Goal: Information Seeking & Learning: Learn about a topic

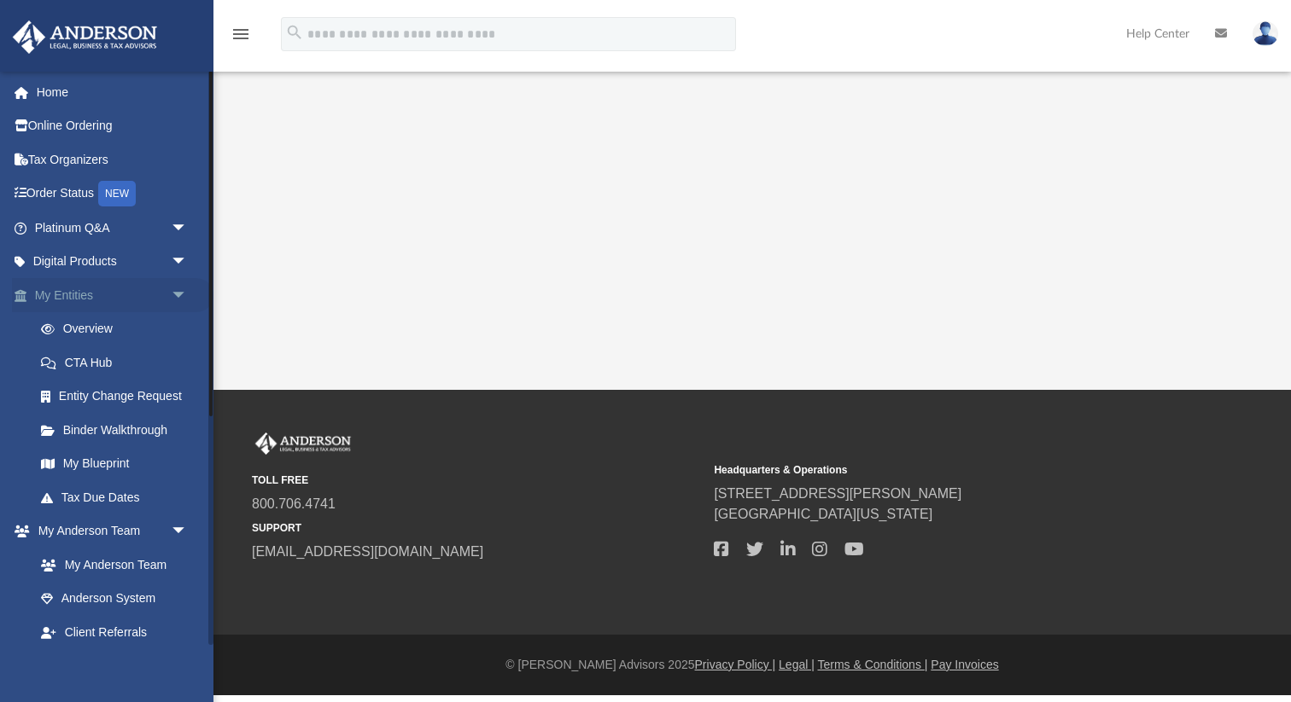
click at [147, 305] on link "My Entities arrow_drop_down" at bounding box center [112, 295] width 201 height 34
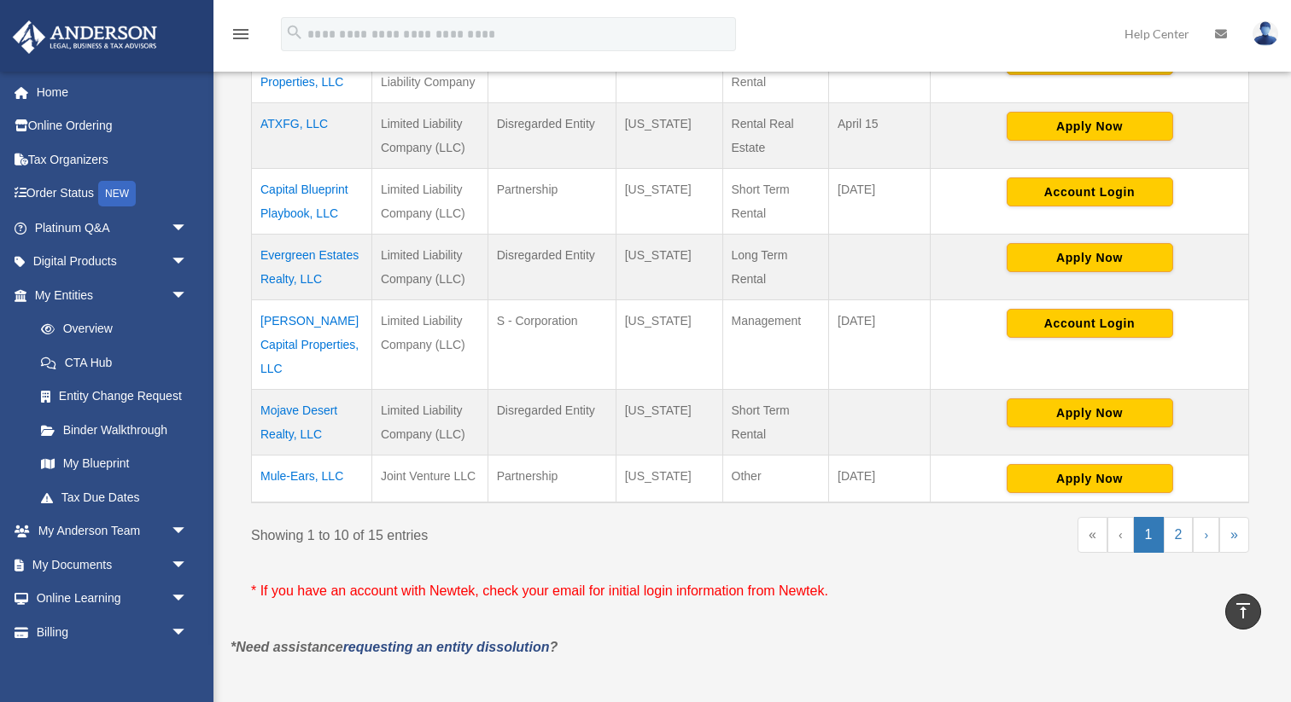
scroll to position [693, 0]
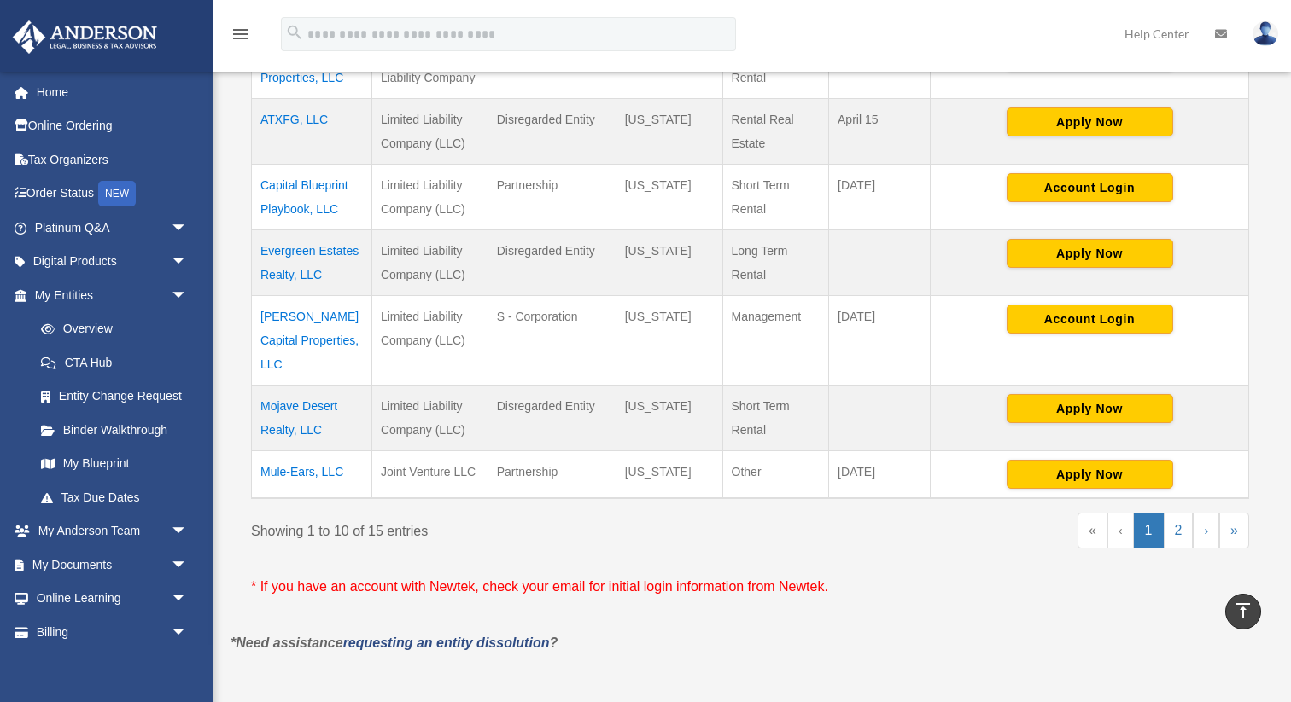
click at [308, 387] on td "Mojave Desert Realty, LLC" at bounding box center [312, 419] width 120 height 66
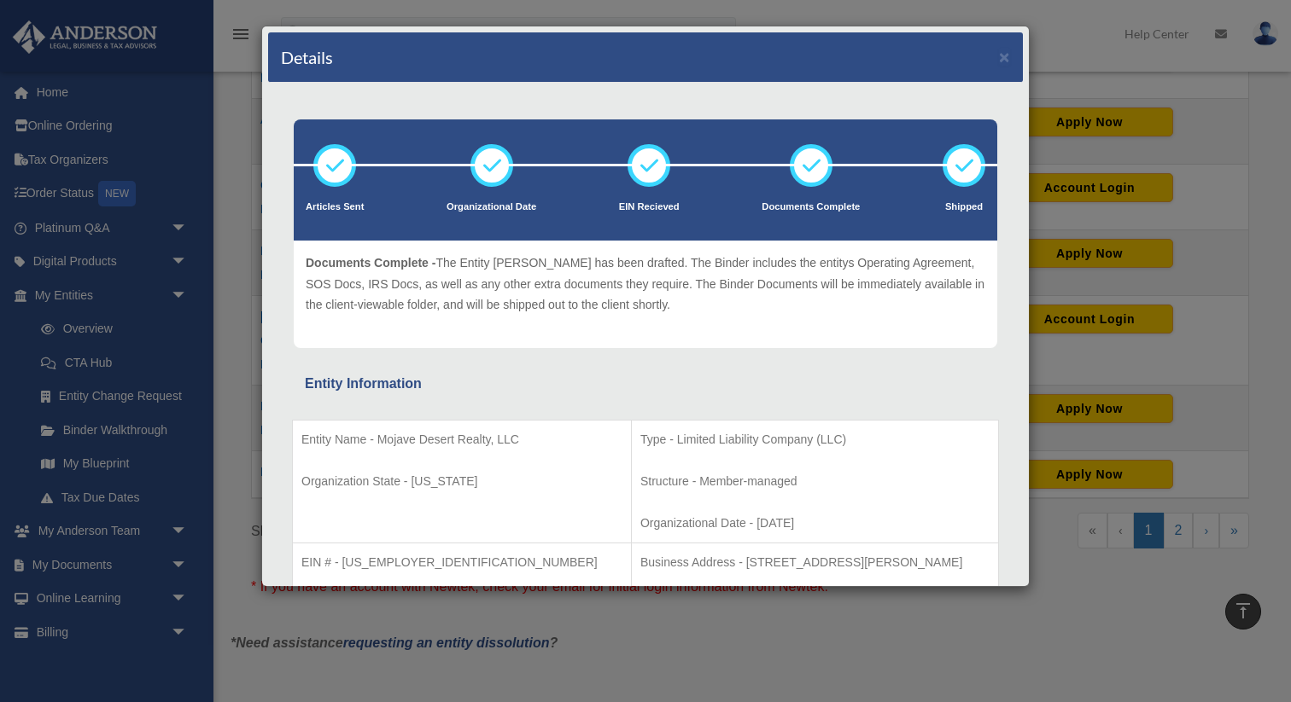
click at [1005, 67] on div "Details ×" at bounding box center [645, 57] width 755 height 50
click at [1002, 55] on button "×" at bounding box center [1004, 57] width 11 height 18
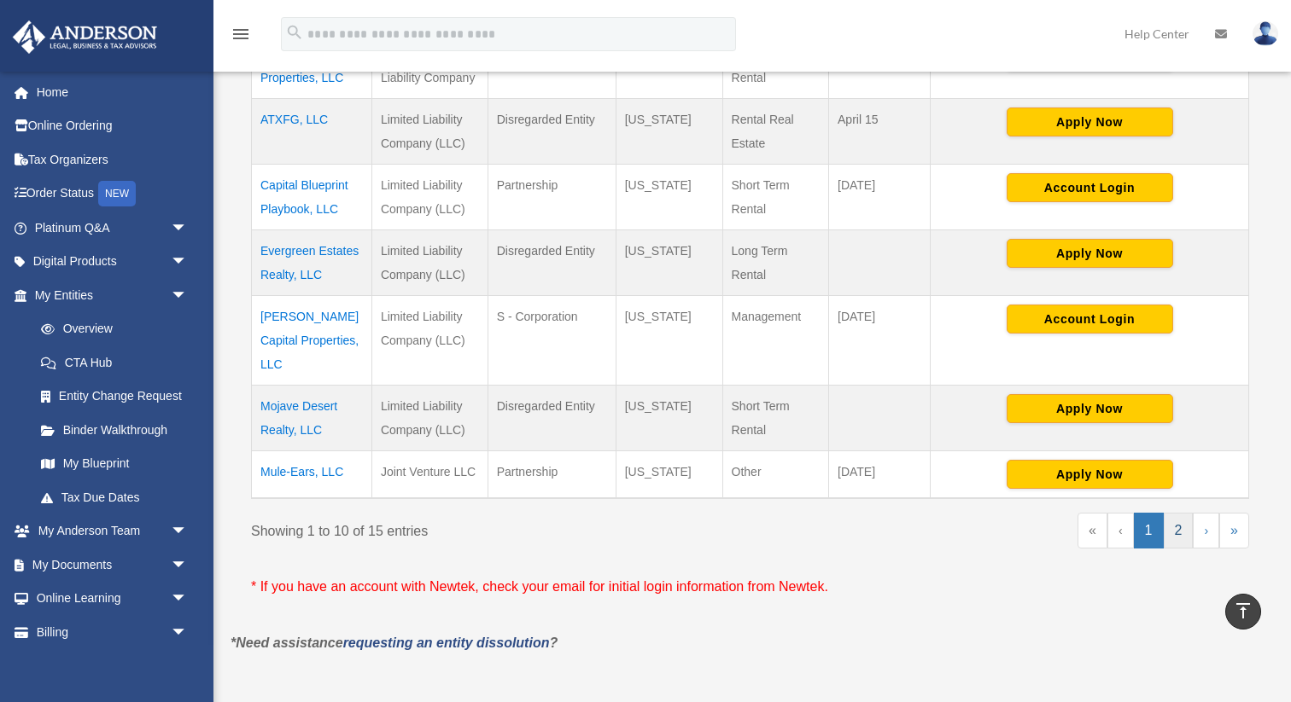
click at [1180, 513] on link "2" at bounding box center [1178, 531] width 30 height 36
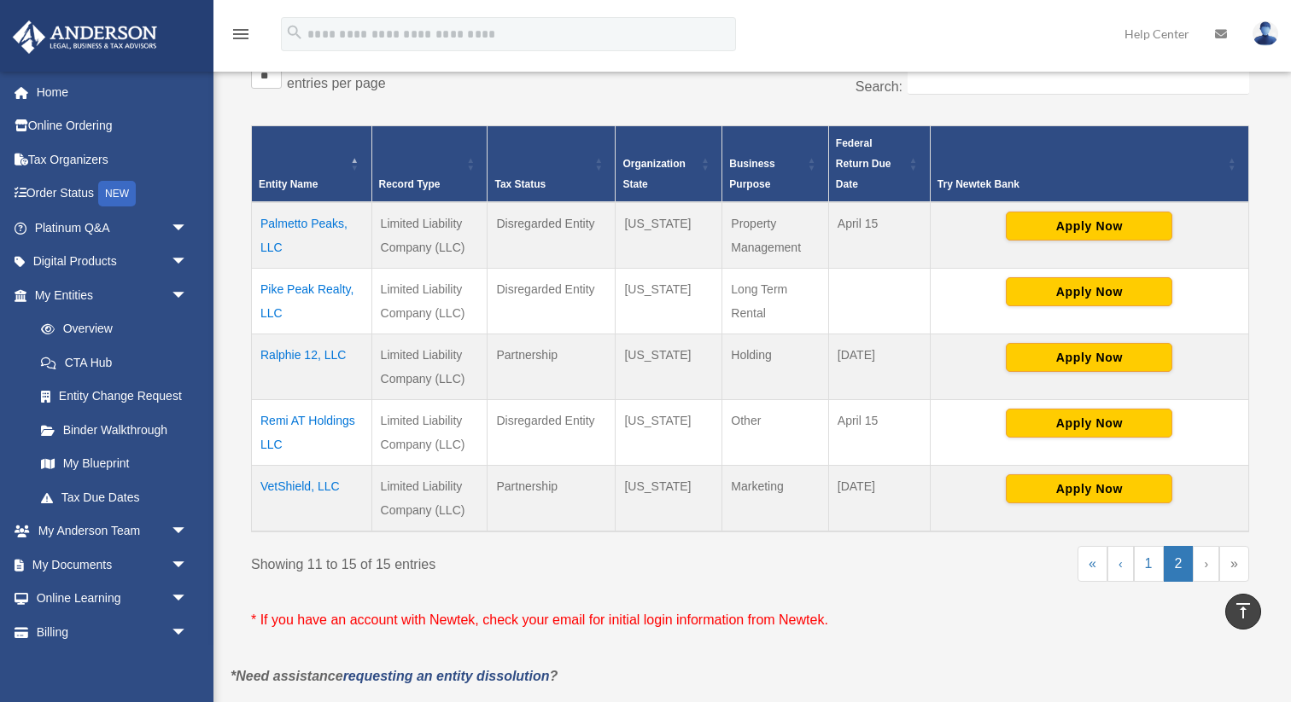
scroll to position [292, 0]
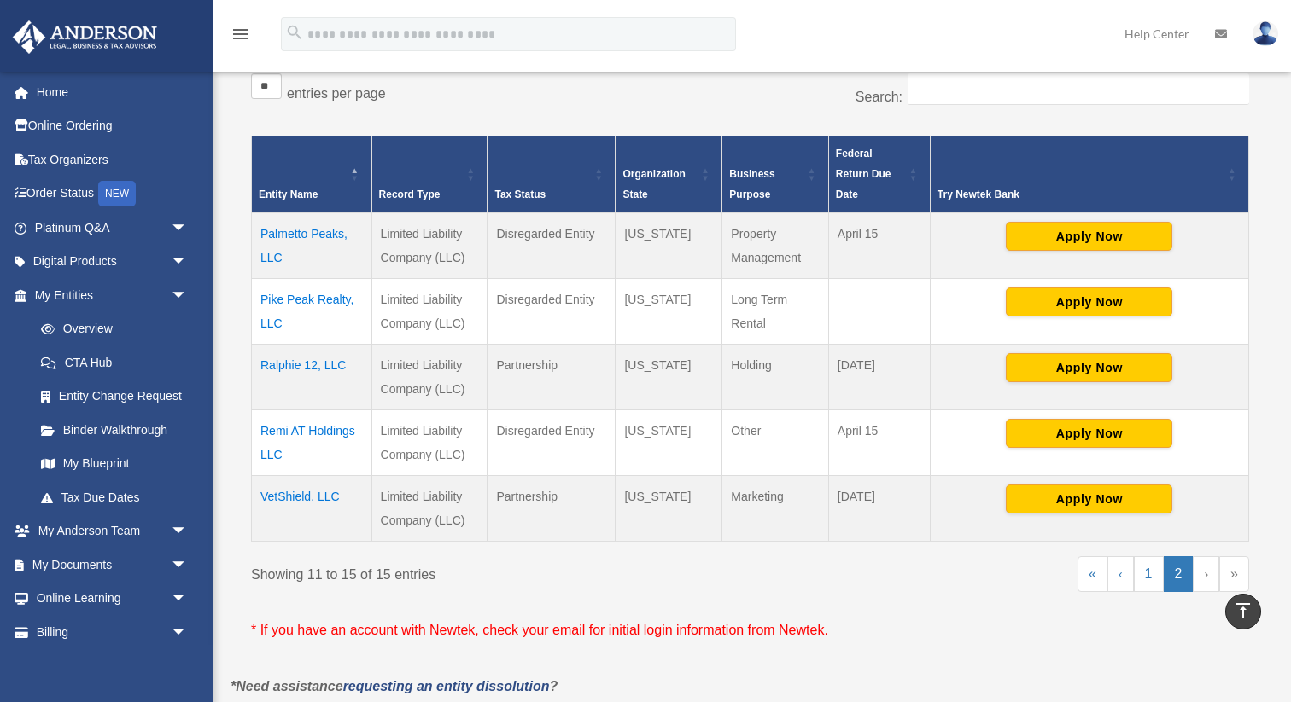
click at [320, 238] on td "Palmetto Peaks, LLC" at bounding box center [312, 246] width 120 height 67
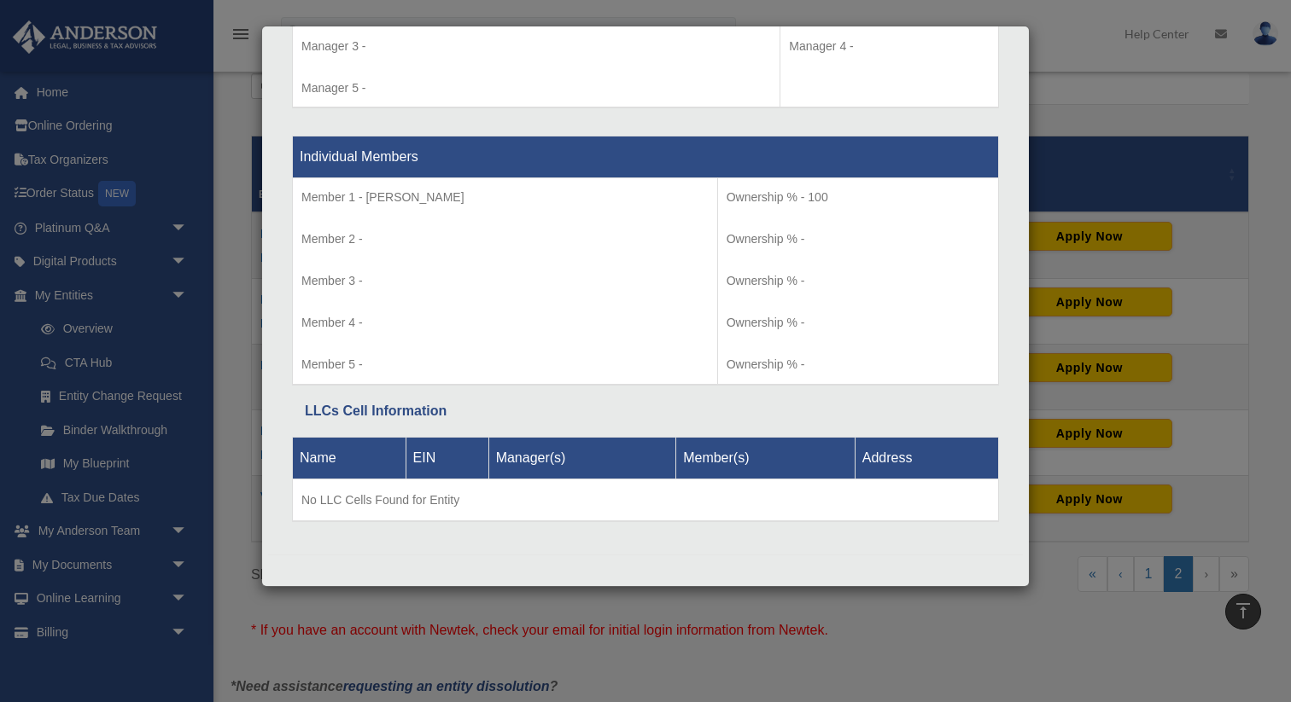
scroll to position [315, 0]
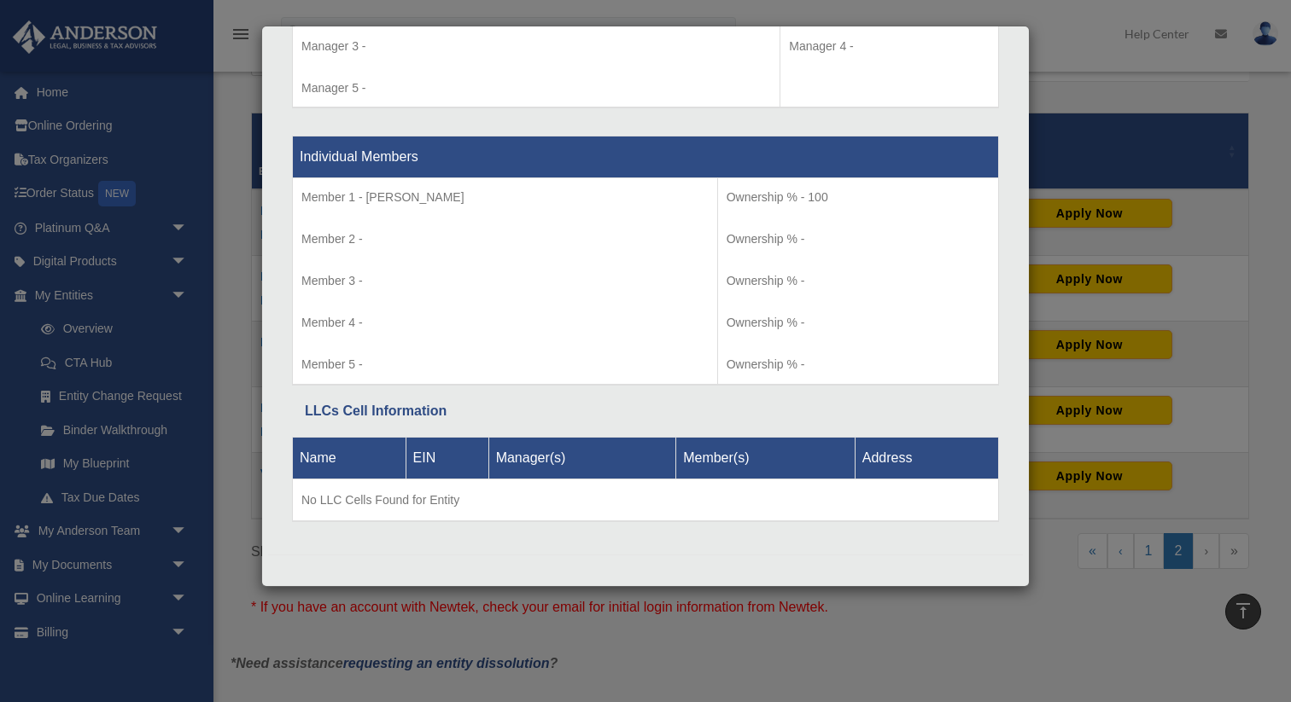
click at [1113, 295] on div "Details × Articles Sent Organizational Date" at bounding box center [645, 351] width 1291 height 702
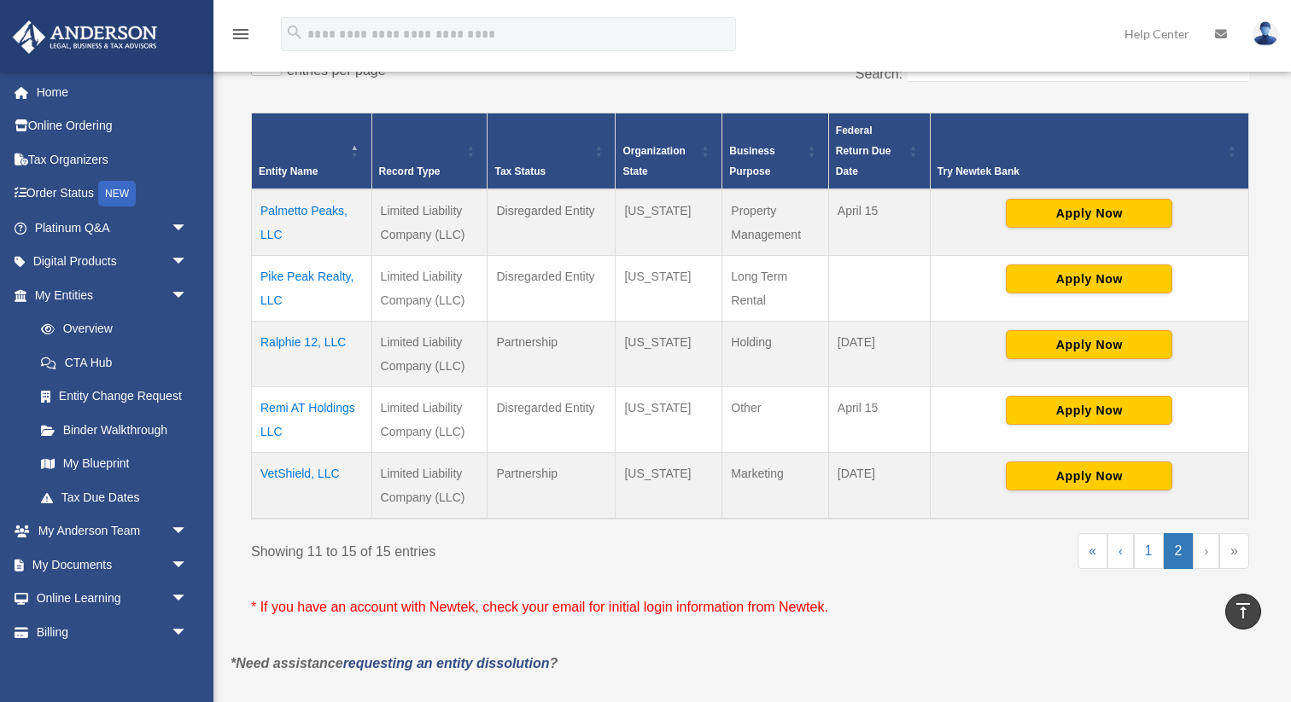
click at [320, 469] on td "VetShield, LLC" at bounding box center [312, 486] width 120 height 67
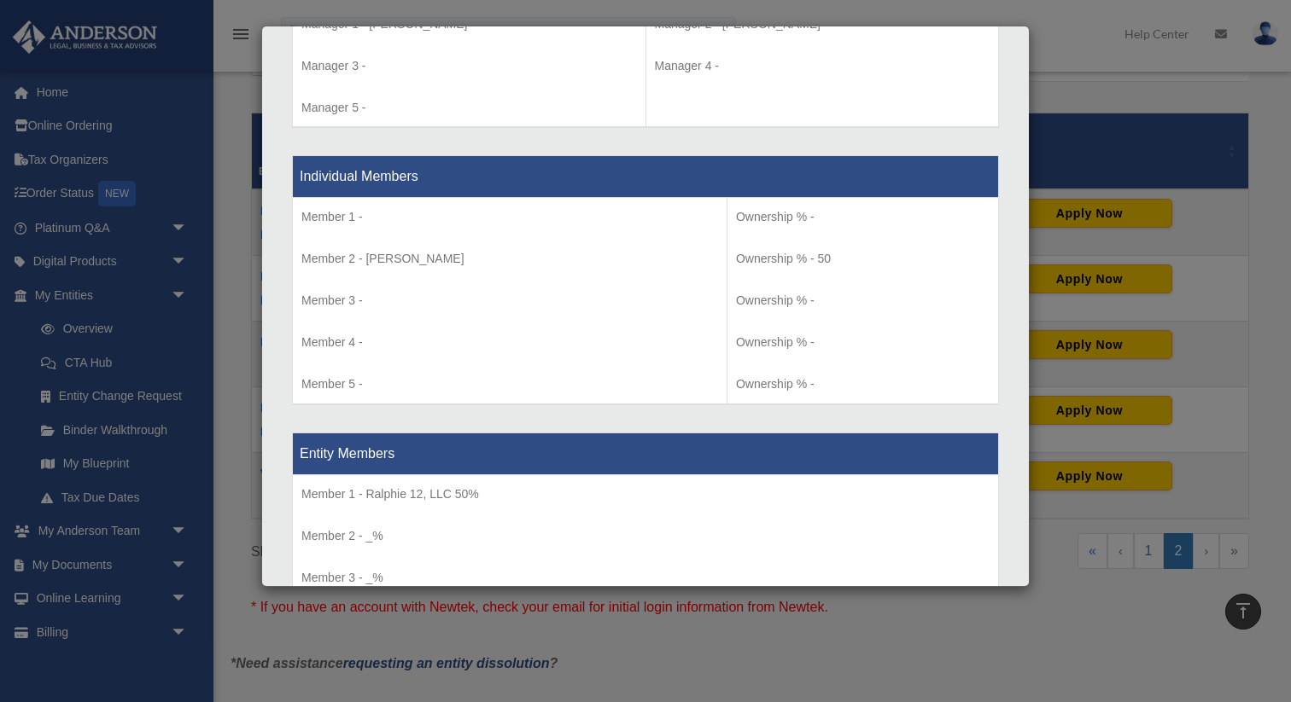
scroll to position [1606, 0]
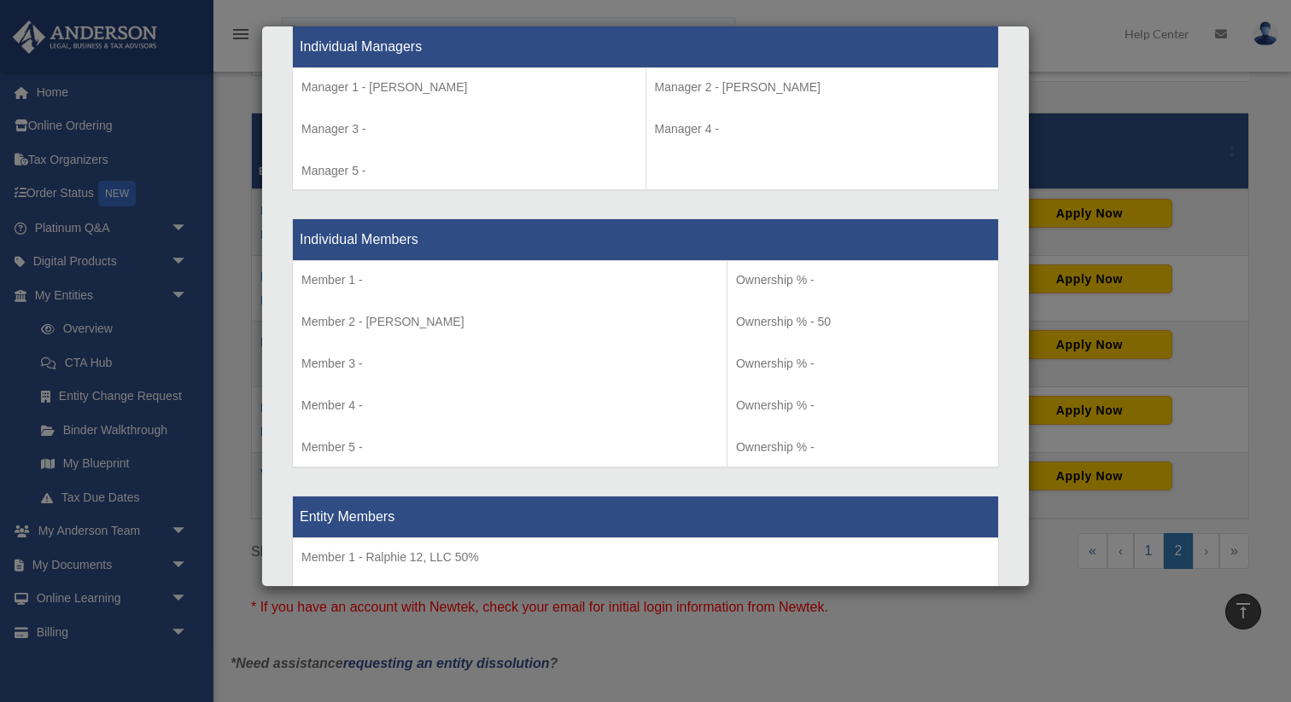
click at [1116, 224] on div "Details × Articles Sent Organizational Date" at bounding box center [645, 351] width 1291 height 702
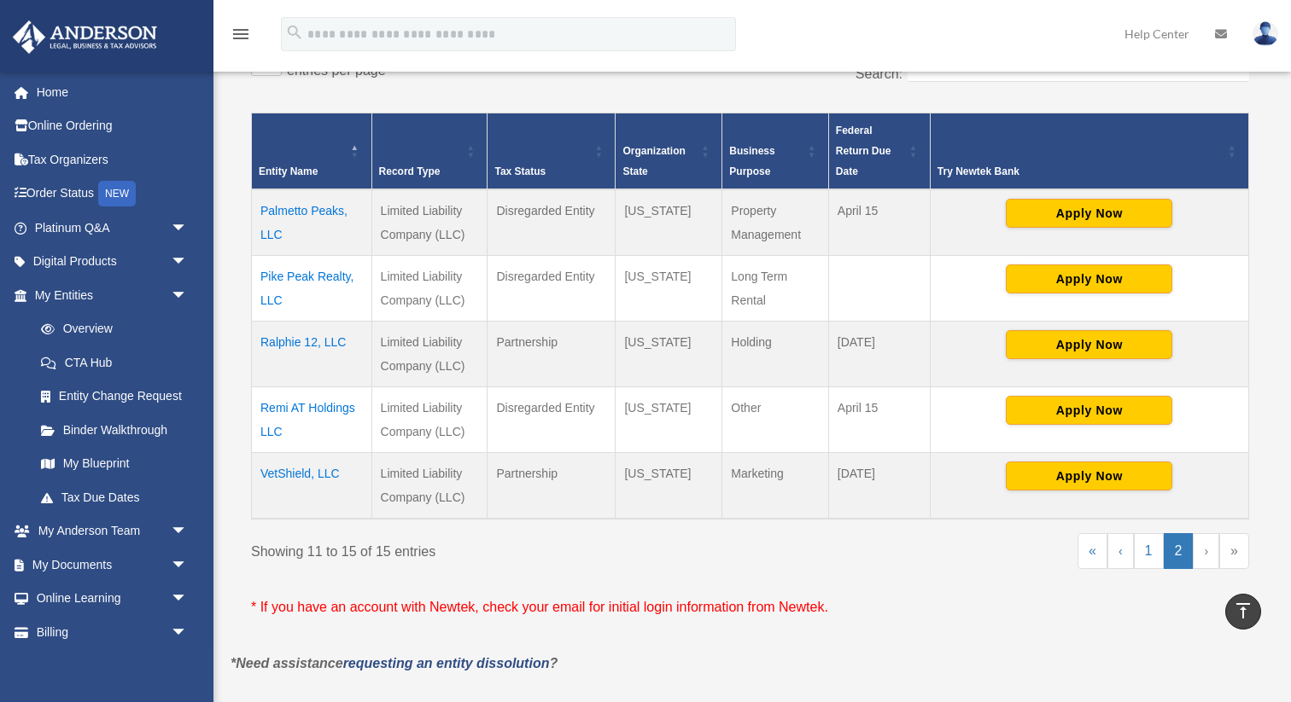
click at [331, 280] on td "Pike Peak Realty, LLC" at bounding box center [312, 289] width 120 height 66
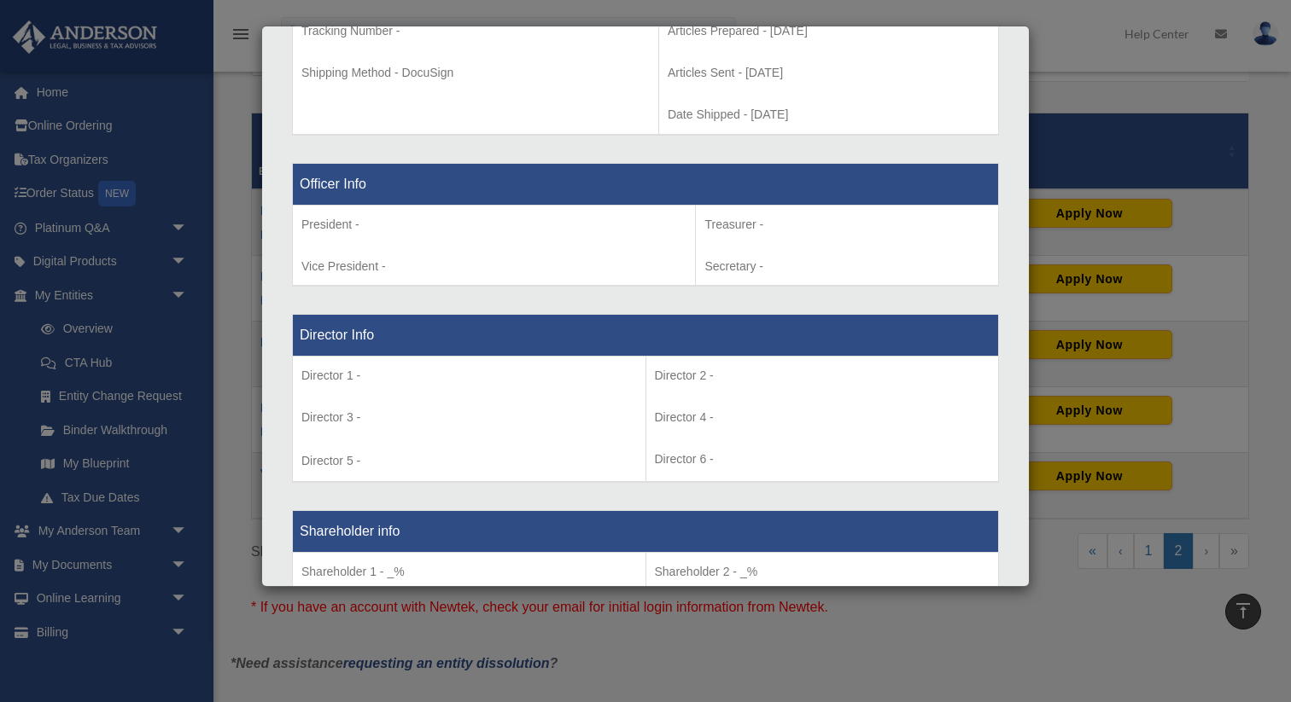
scroll to position [964, 0]
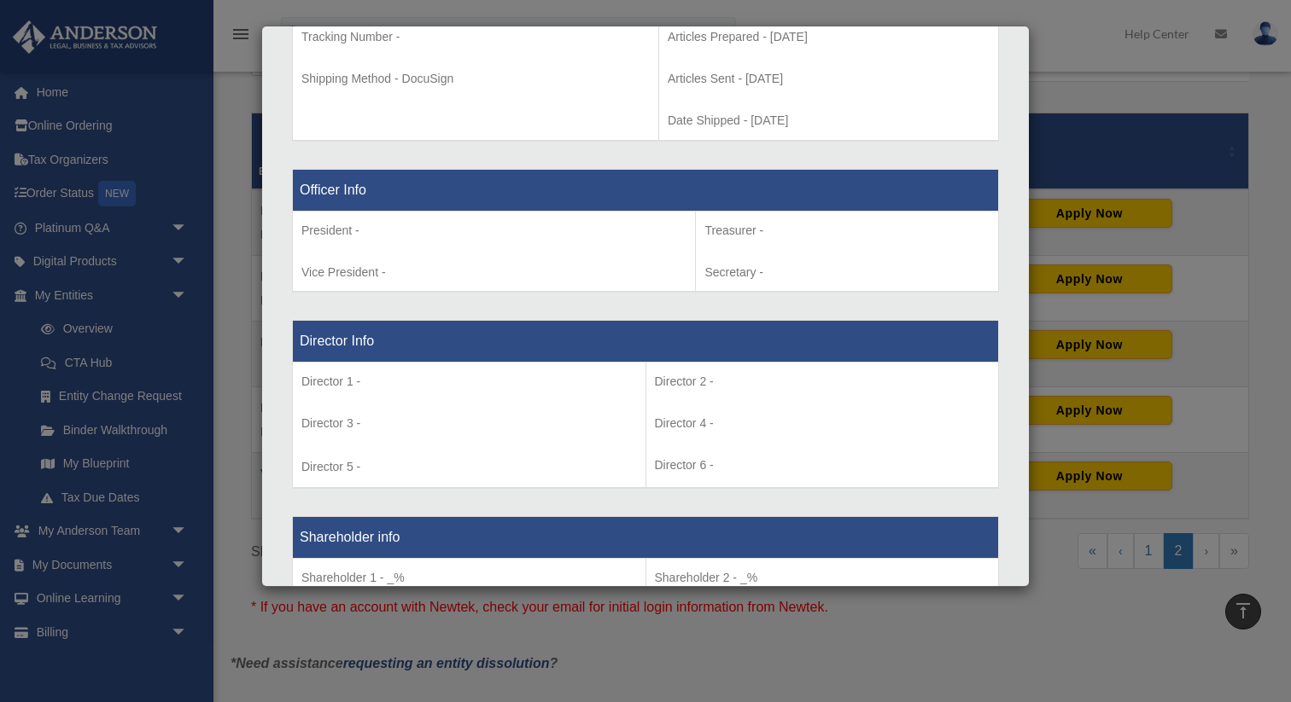
click at [1104, 227] on div "Details × Articles Sent Organizational Date" at bounding box center [645, 351] width 1291 height 702
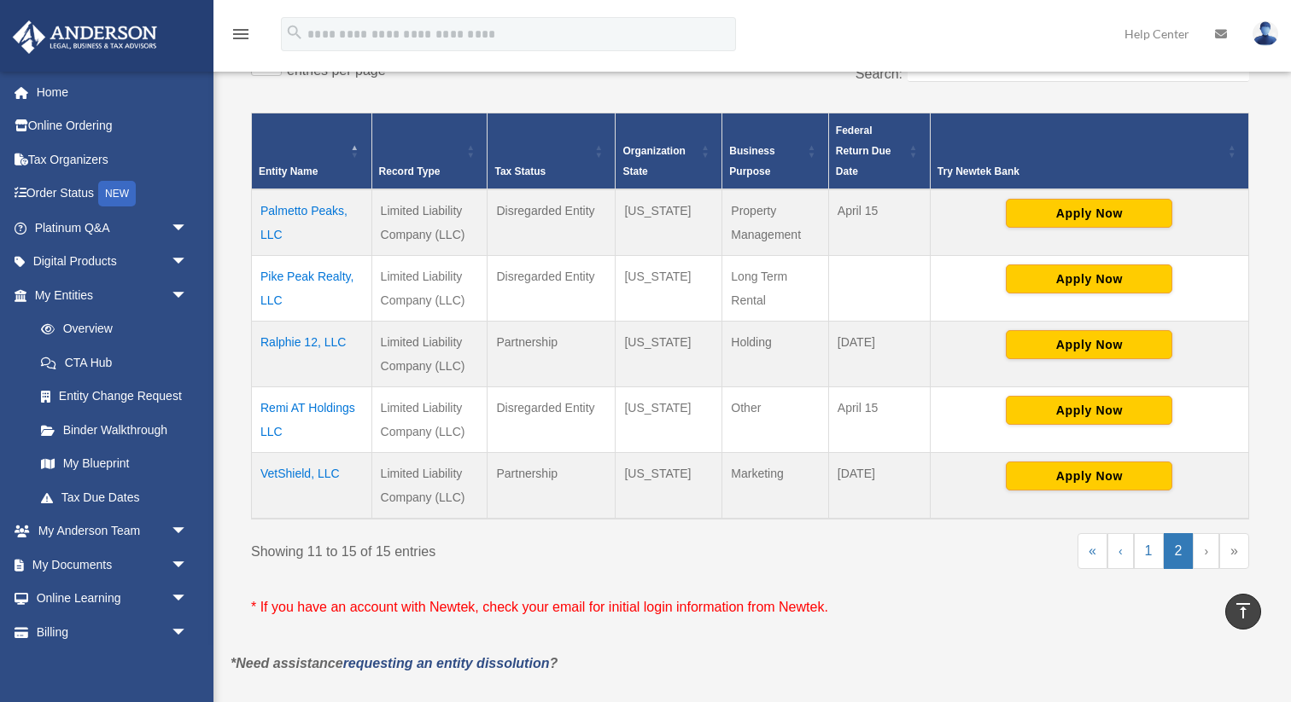
click at [317, 202] on td "Palmetto Peaks, LLC" at bounding box center [312, 222] width 120 height 67
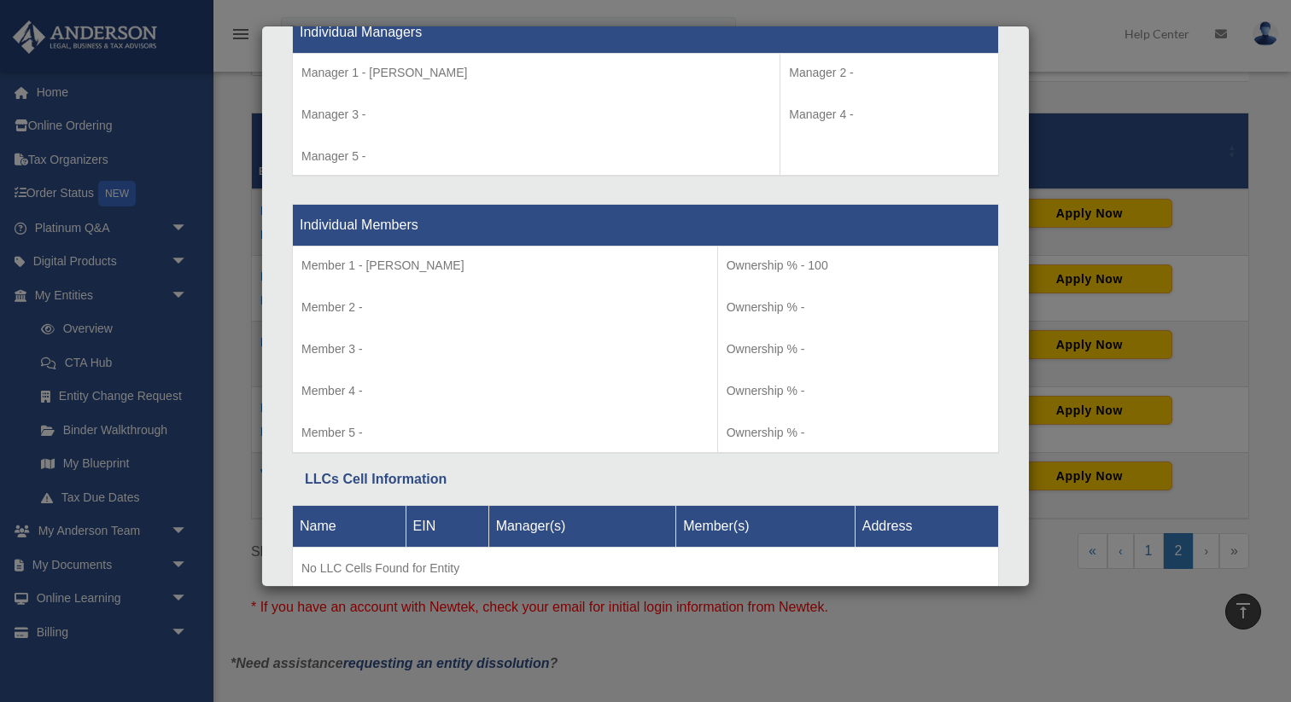
scroll to position [1474, 0]
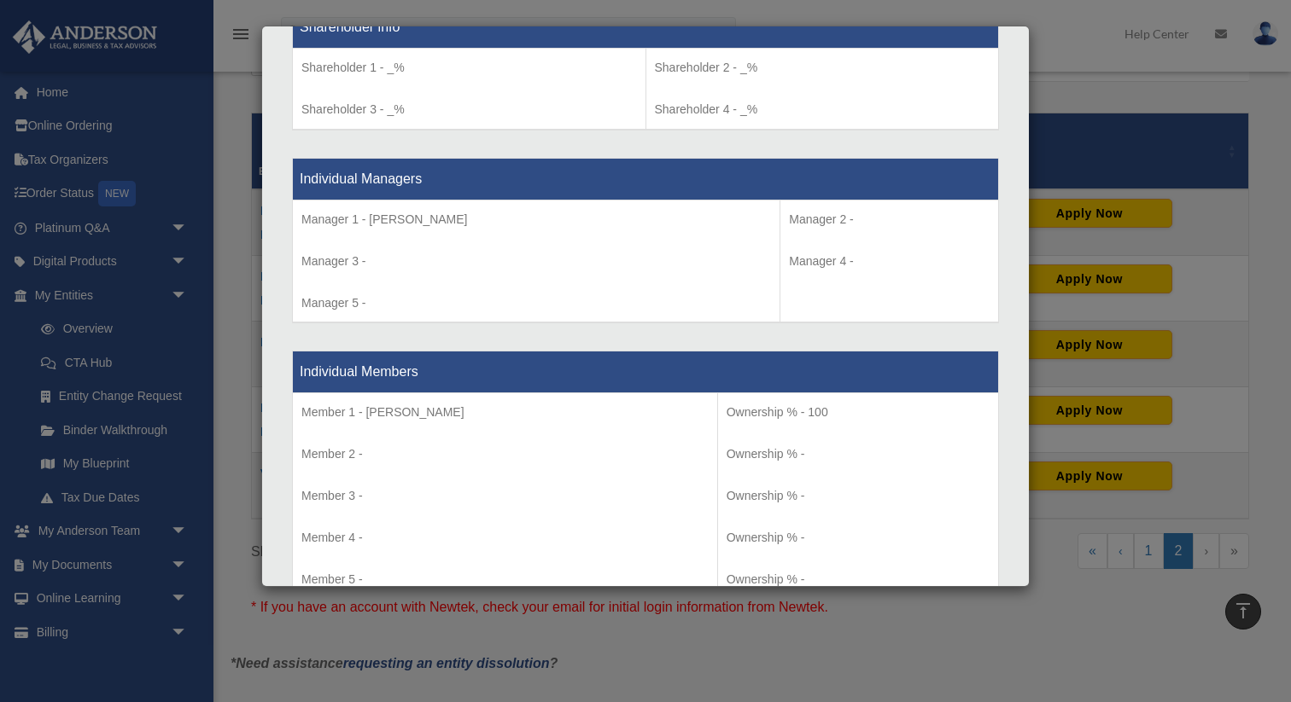
click at [1073, 321] on div "Details × Articles Sent Organizational Date" at bounding box center [645, 351] width 1291 height 702
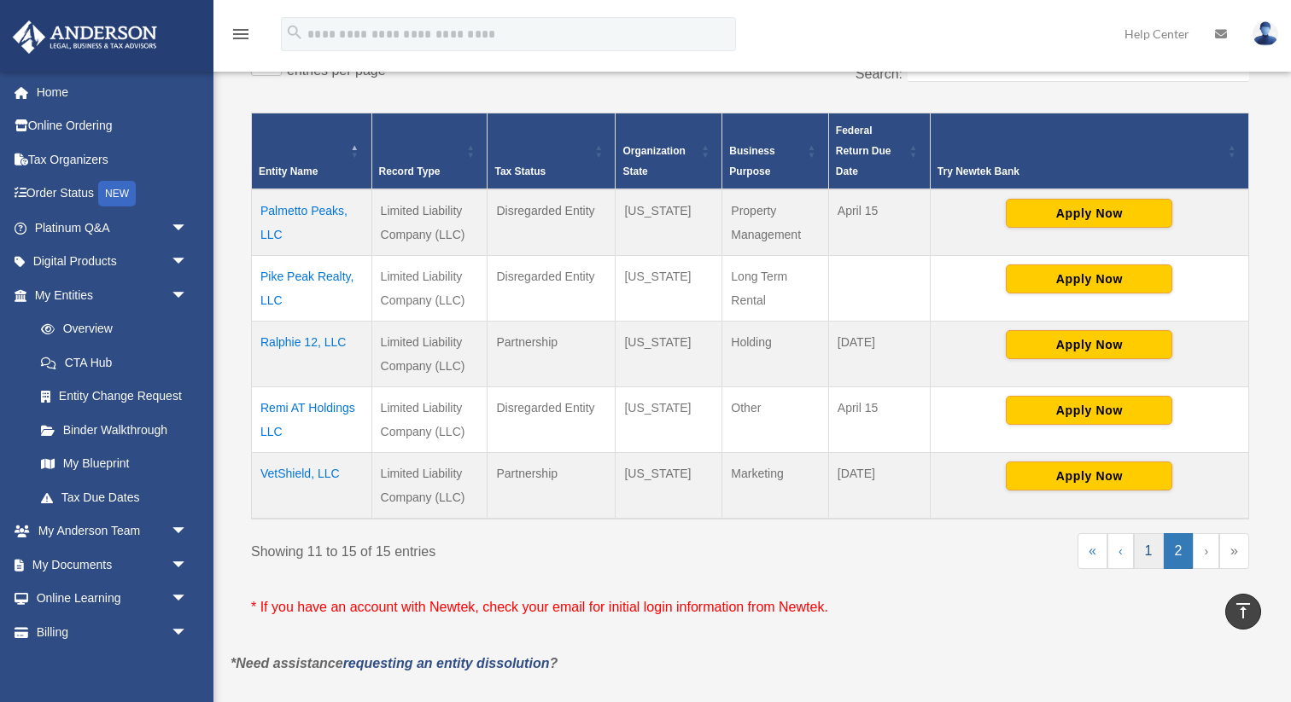
click at [1157, 550] on link "1" at bounding box center [1148, 551] width 30 height 36
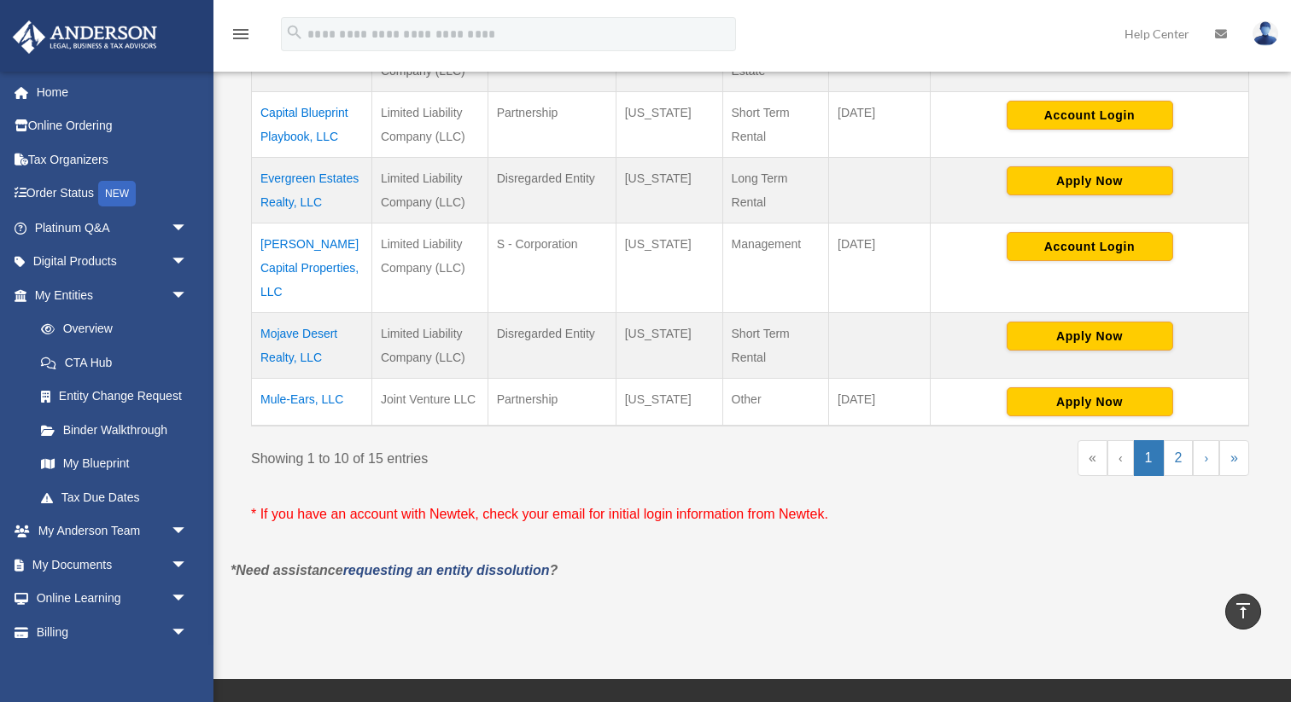
scroll to position [745, 0]
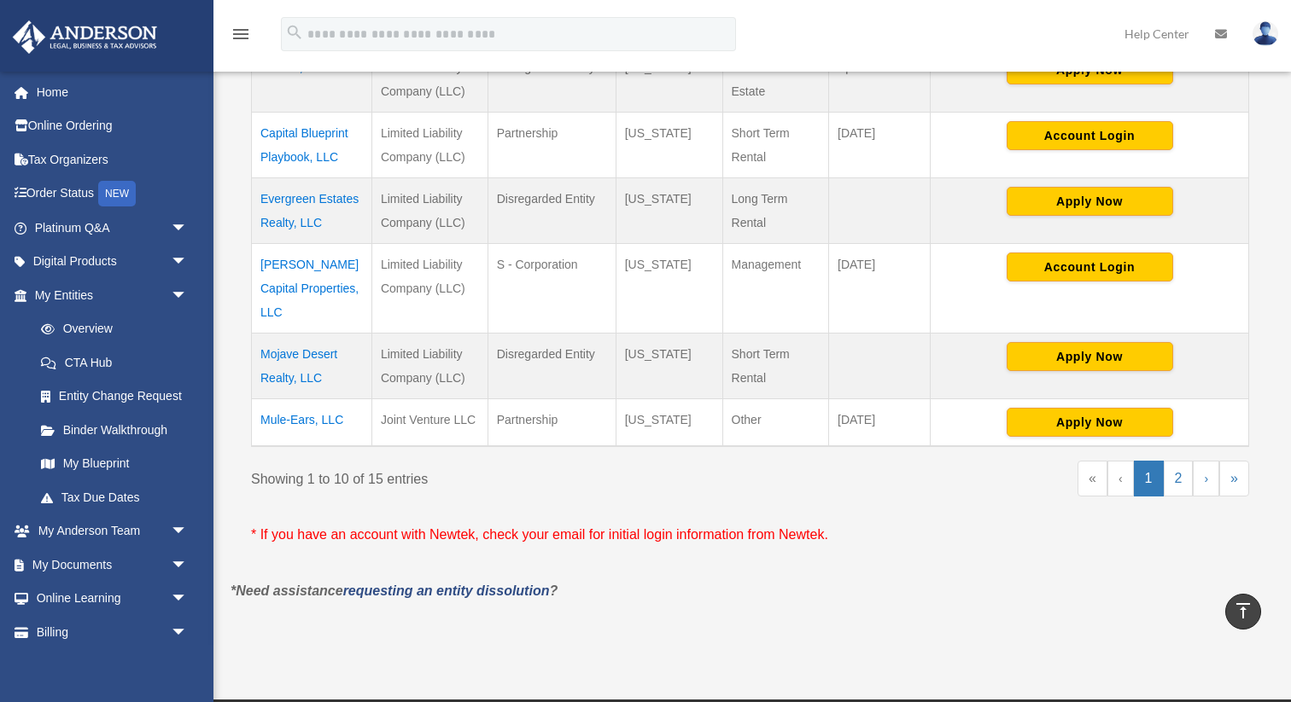
click at [312, 399] on td "Mule-Ears, LLC" at bounding box center [312, 423] width 120 height 48
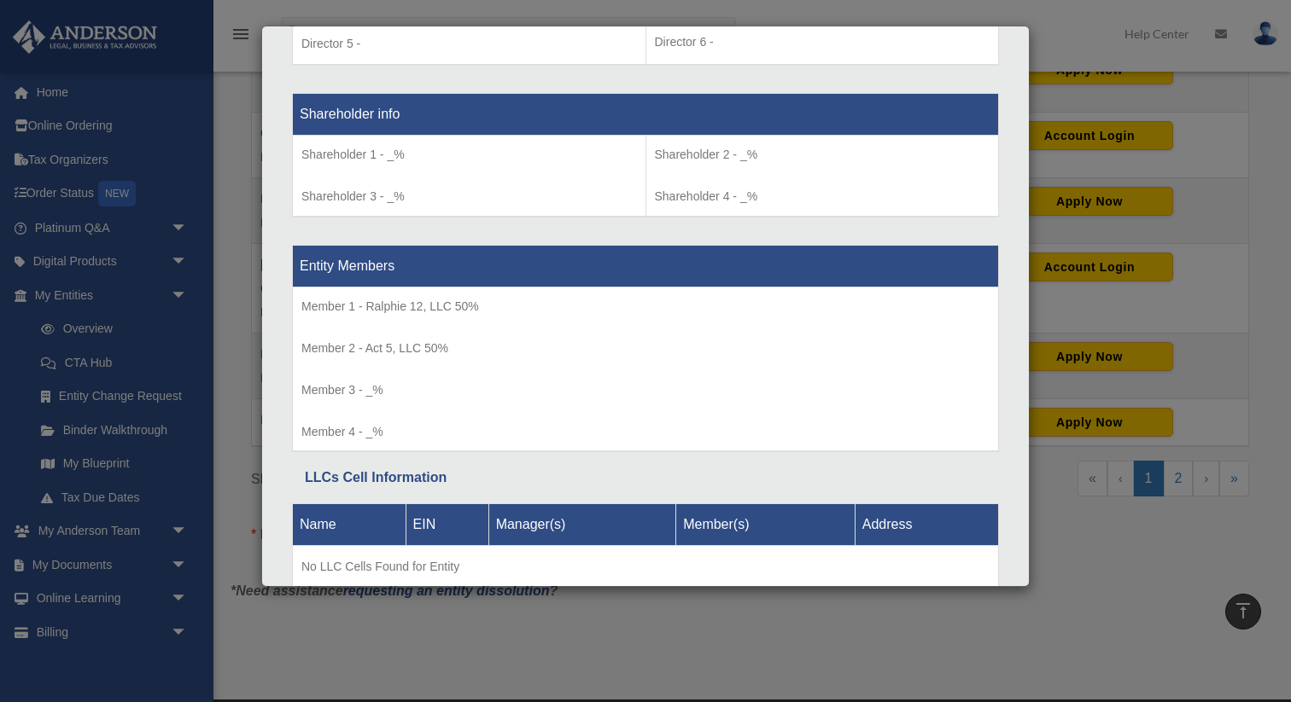
scroll to position [1384, 0]
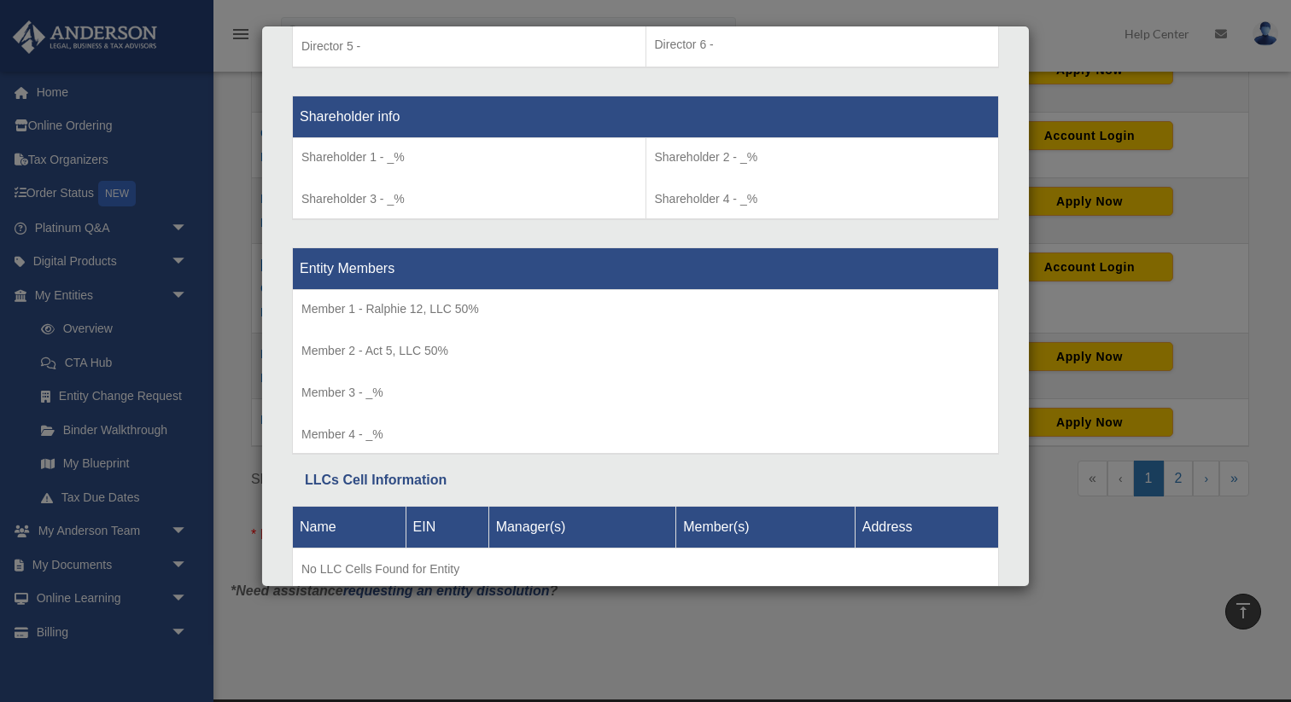
click at [1078, 259] on div "Details × Articles Sent Organizational Date" at bounding box center [645, 351] width 1291 height 702
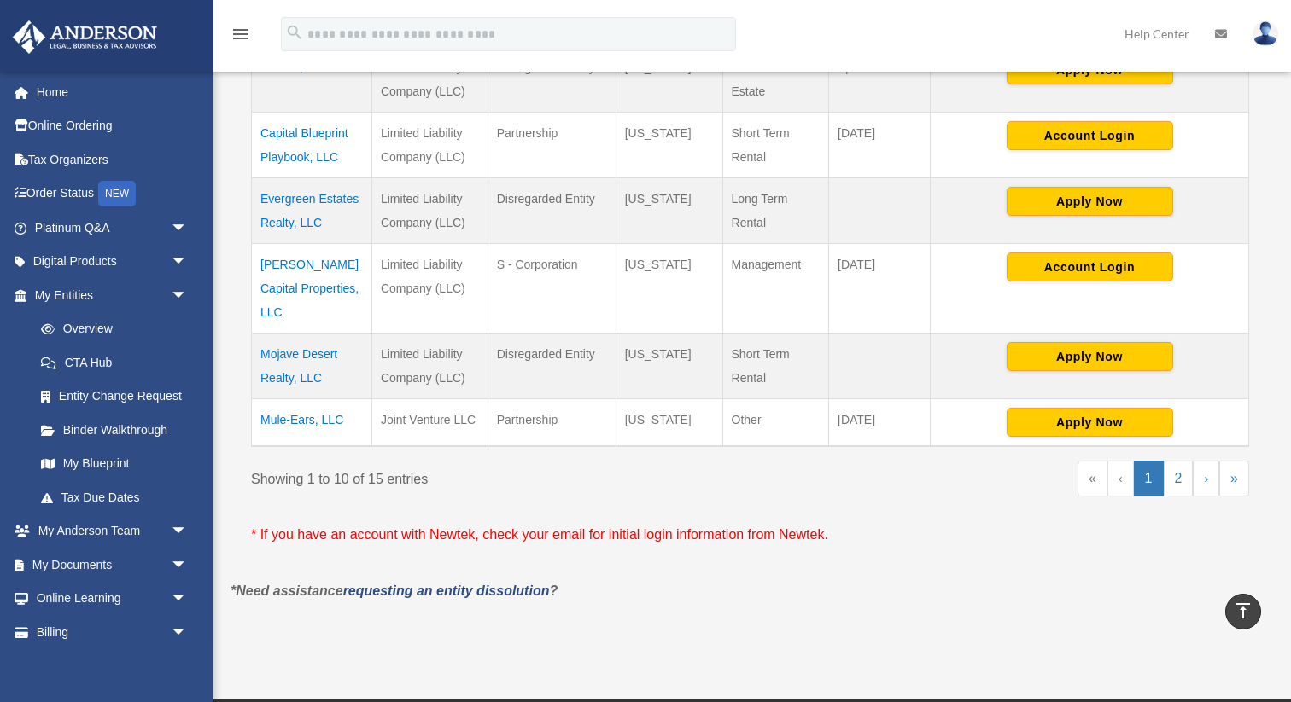
click at [306, 350] on td "Mojave Desert Realty, LLC" at bounding box center [312, 367] width 120 height 66
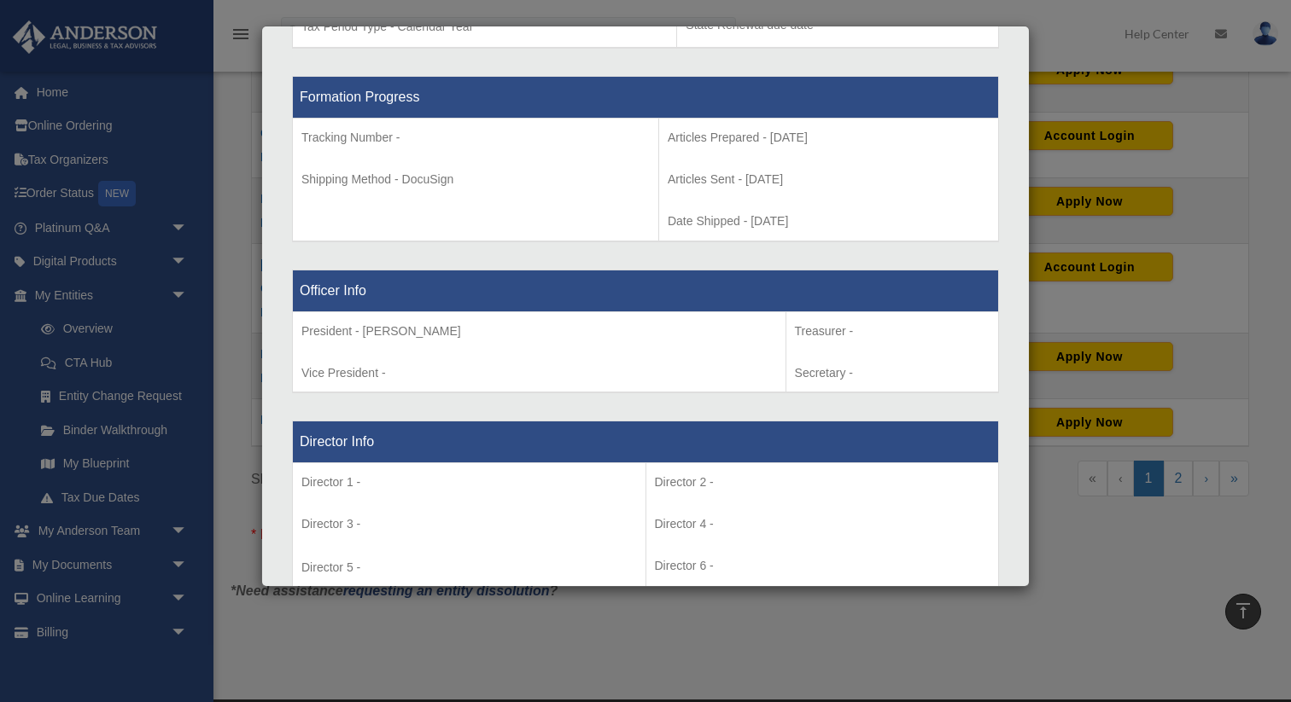
scroll to position [853, 0]
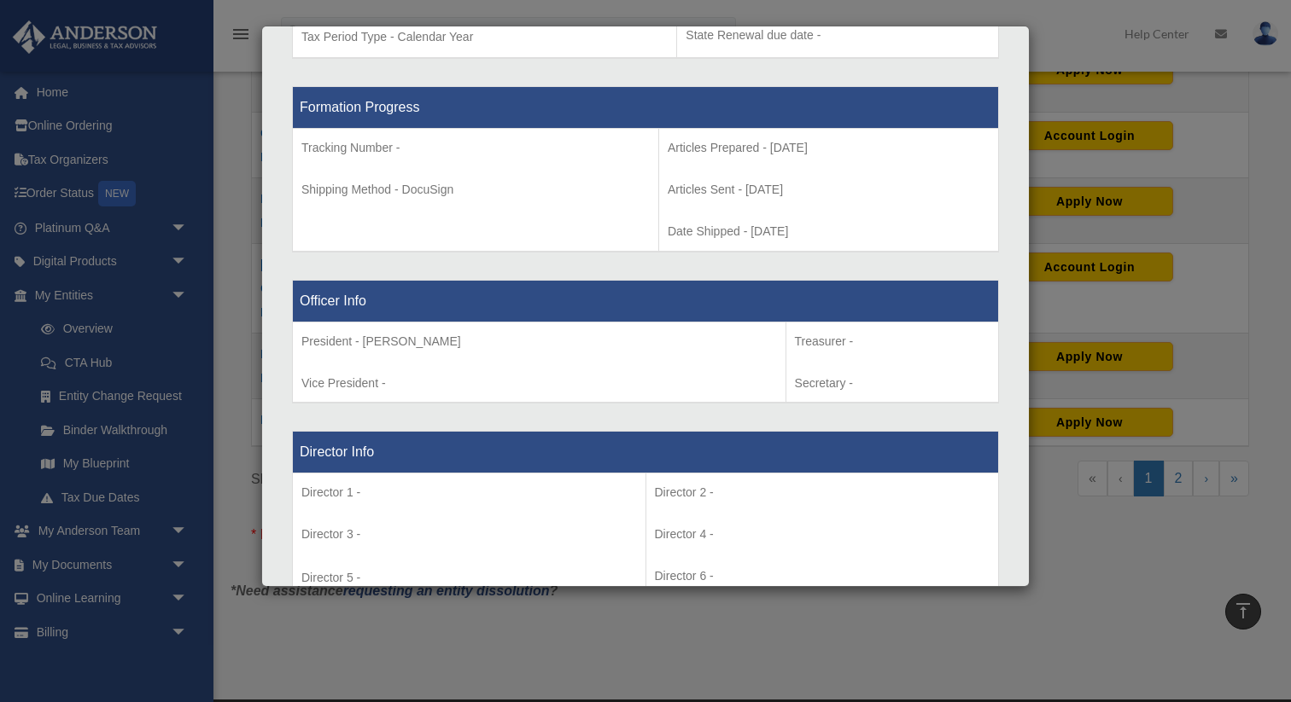
click at [1146, 184] on div "Details × Articles Sent Organizational Date" at bounding box center [645, 351] width 1291 height 702
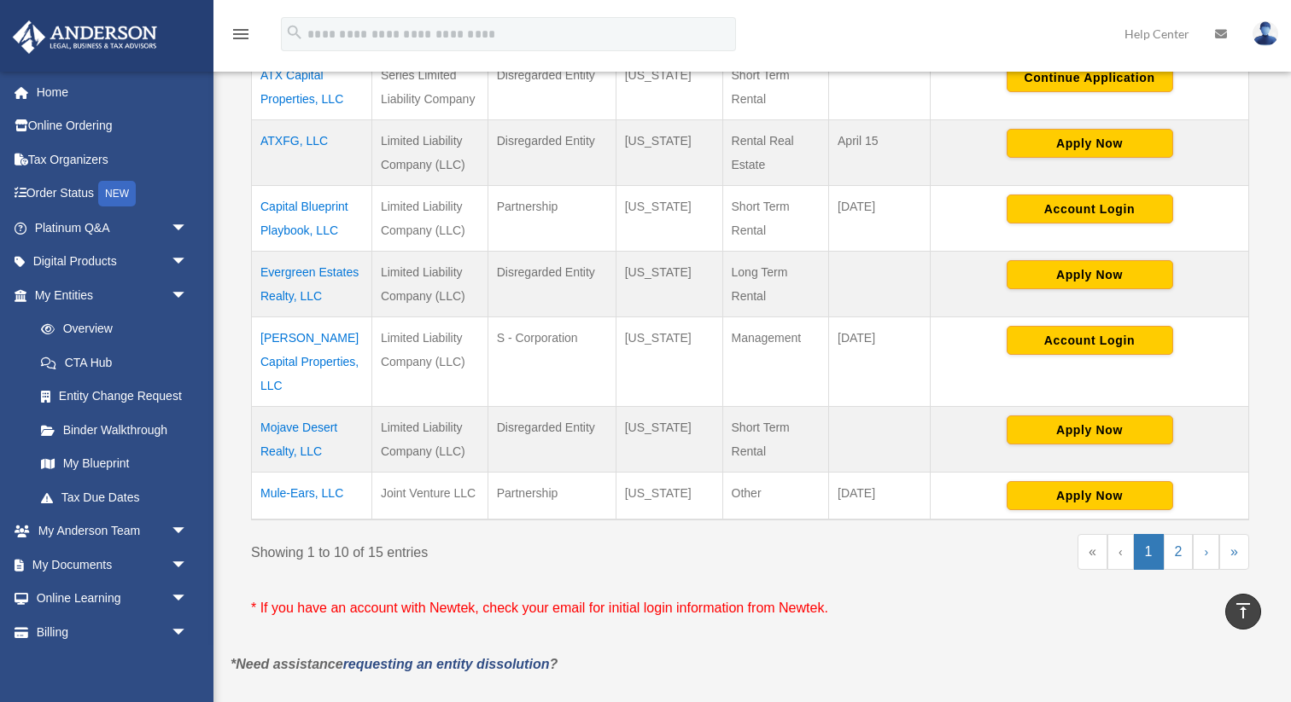
scroll to position [670, 0]
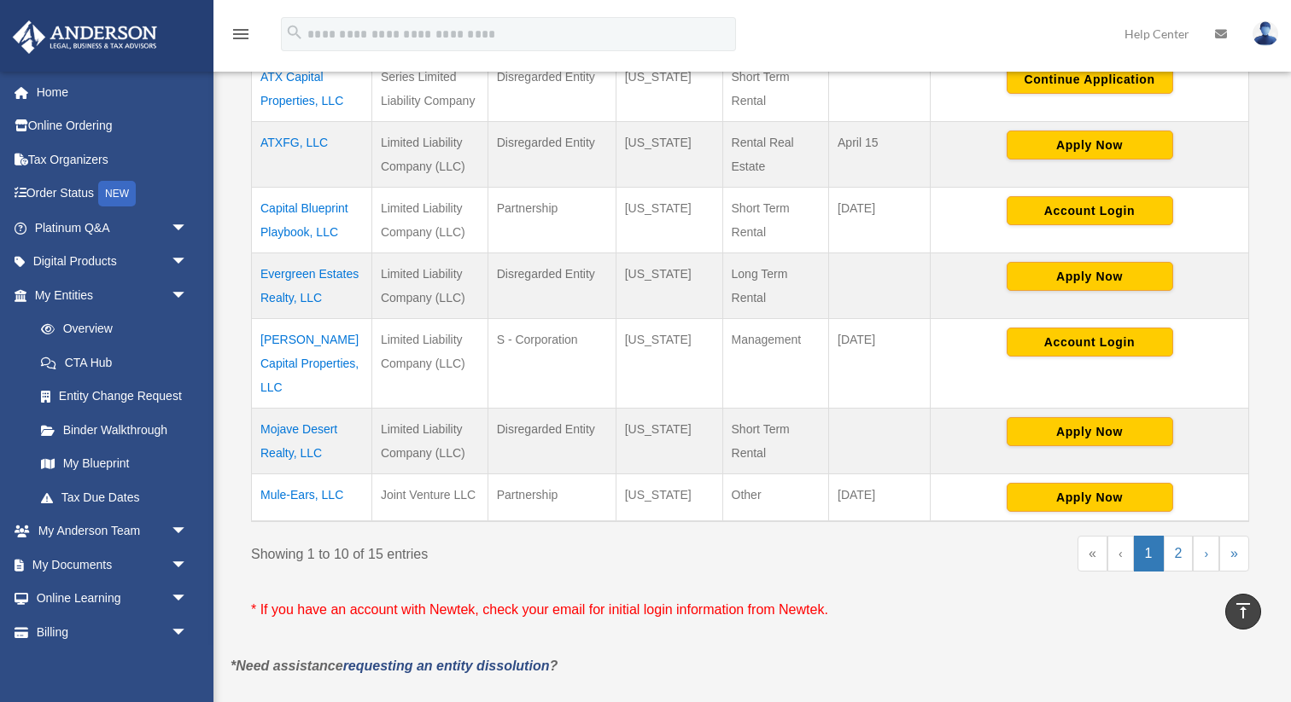
click at [306, 288] on td "Evergreen Estates Realty, LLC" at bounding box center [312, 286] width 120 height 66
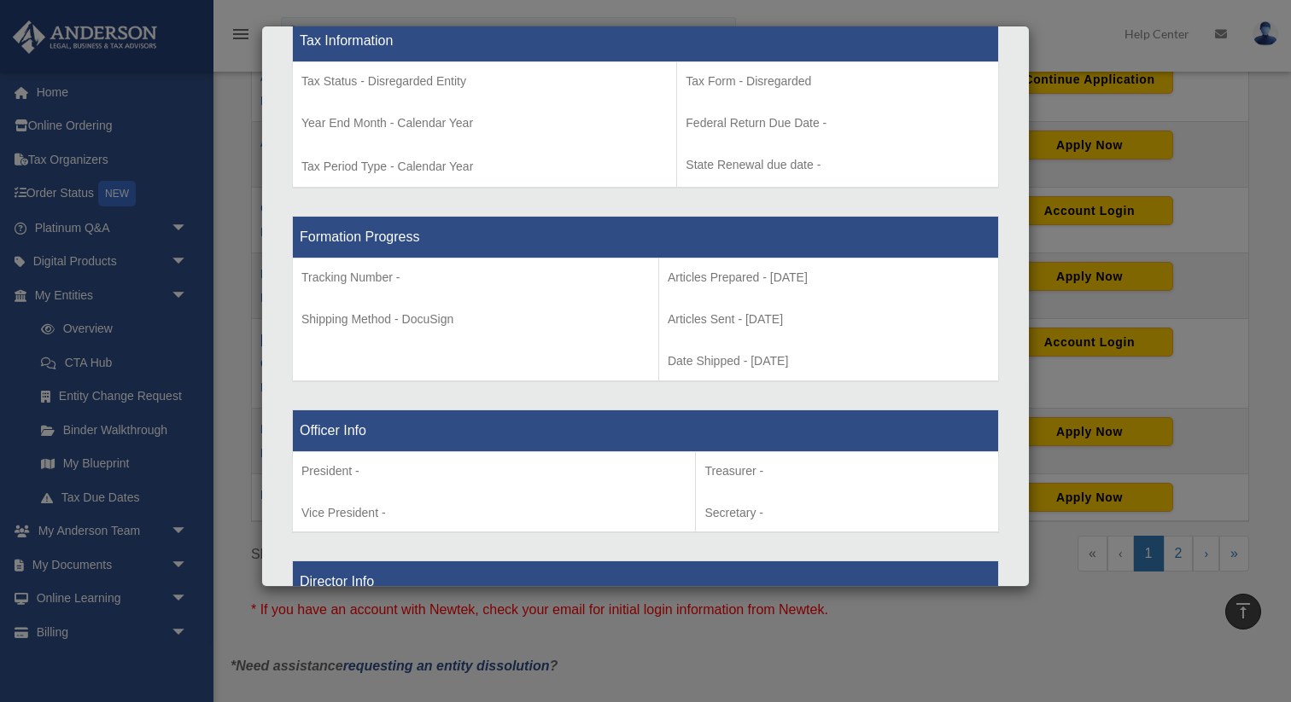
scroll to position [684, 0]
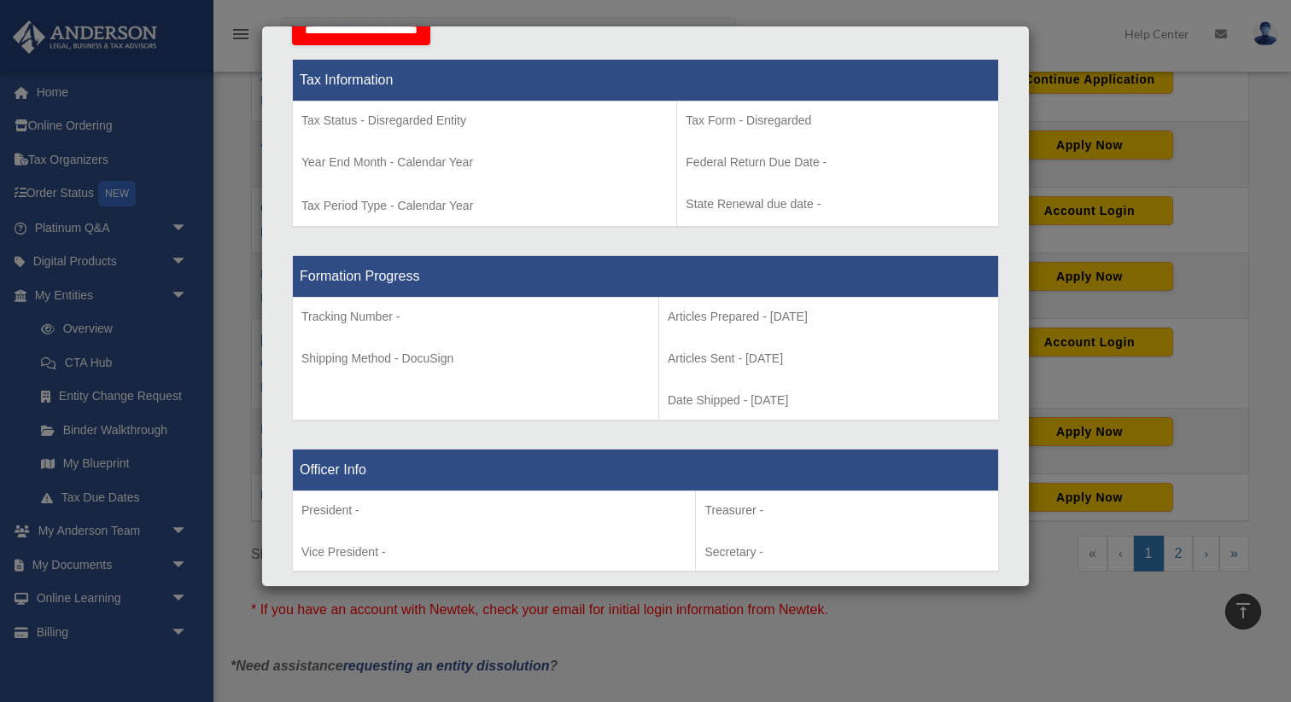
click at [1198, 216] on div "Details × Articles Sent Organizational Date" at bounding box center [645, 351] width 1291 height 702
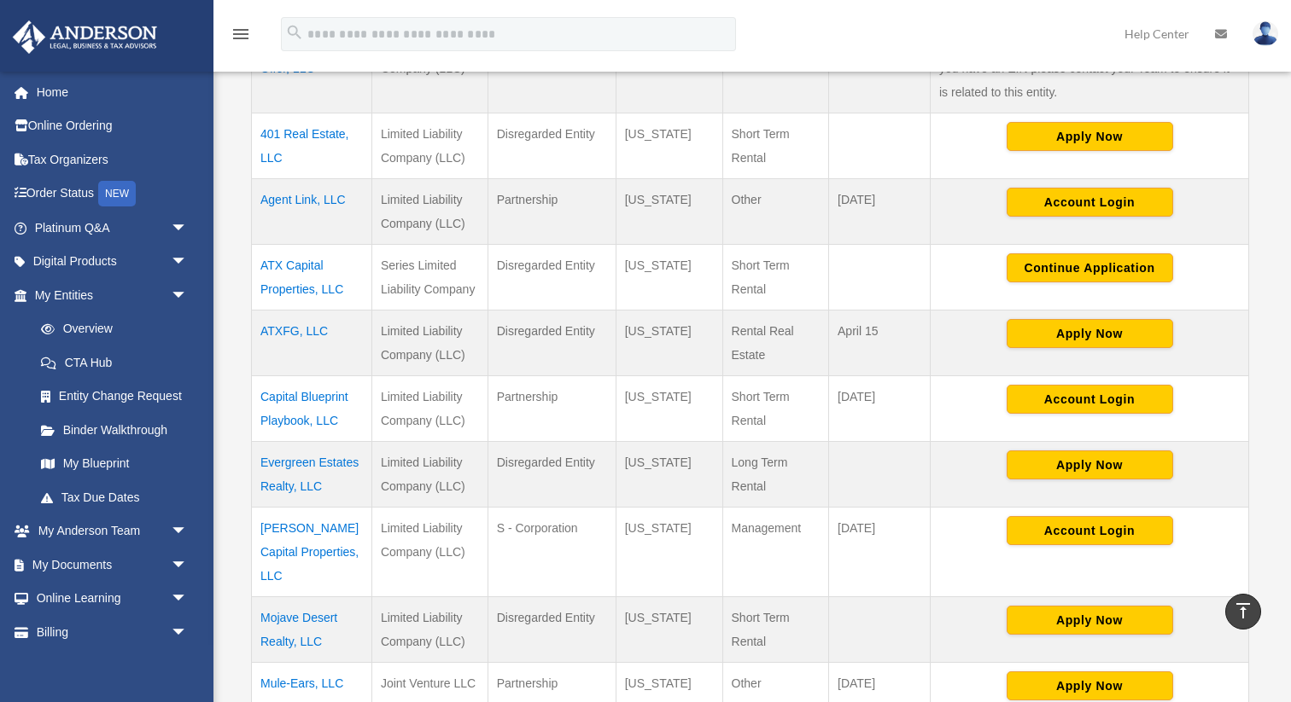
scroll to position [474, 0]
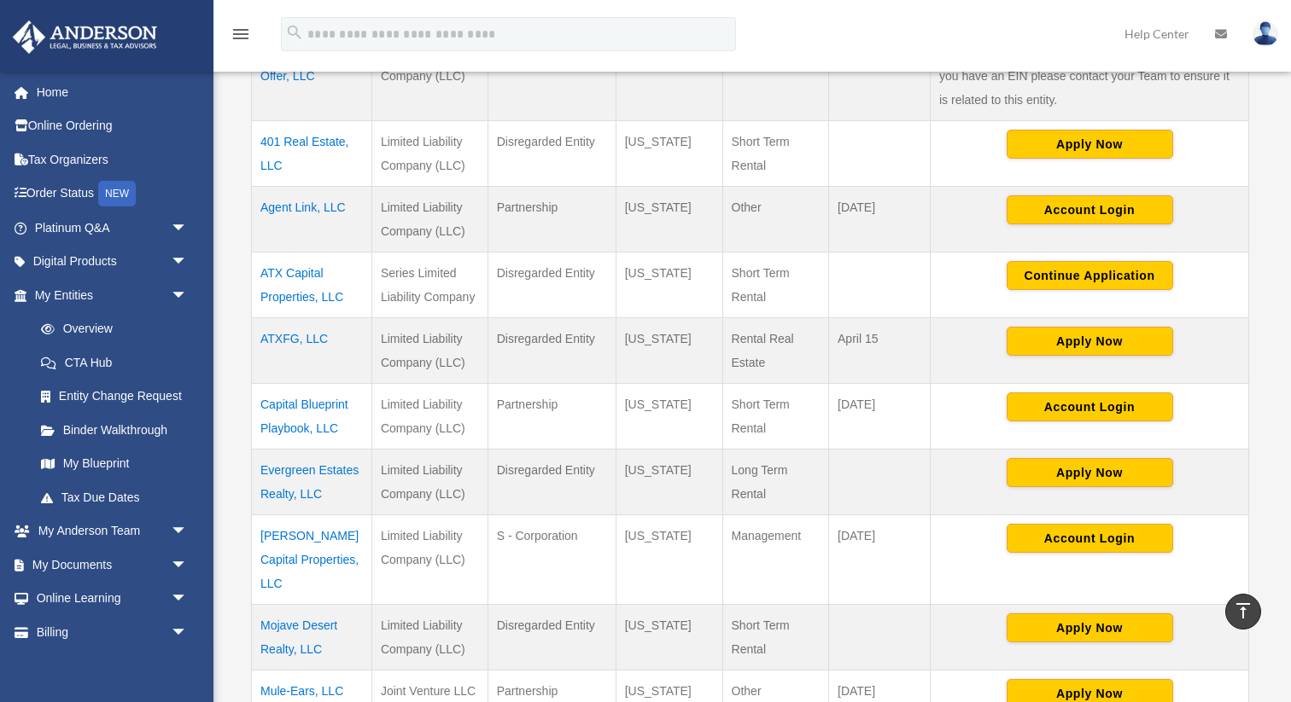
click at [330, 202] on td "Agent Link, LLC" at bounding box center [312, 220] width 120 height 66
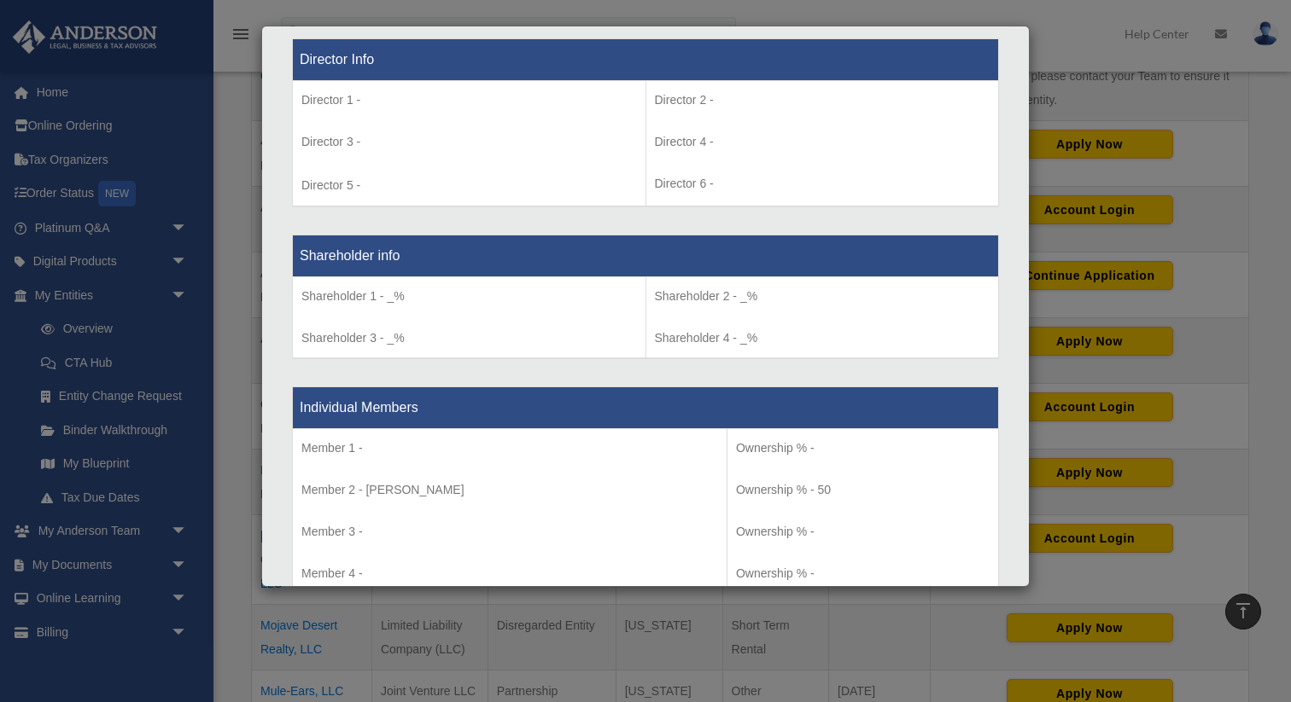
scroll to position [1225, 0]
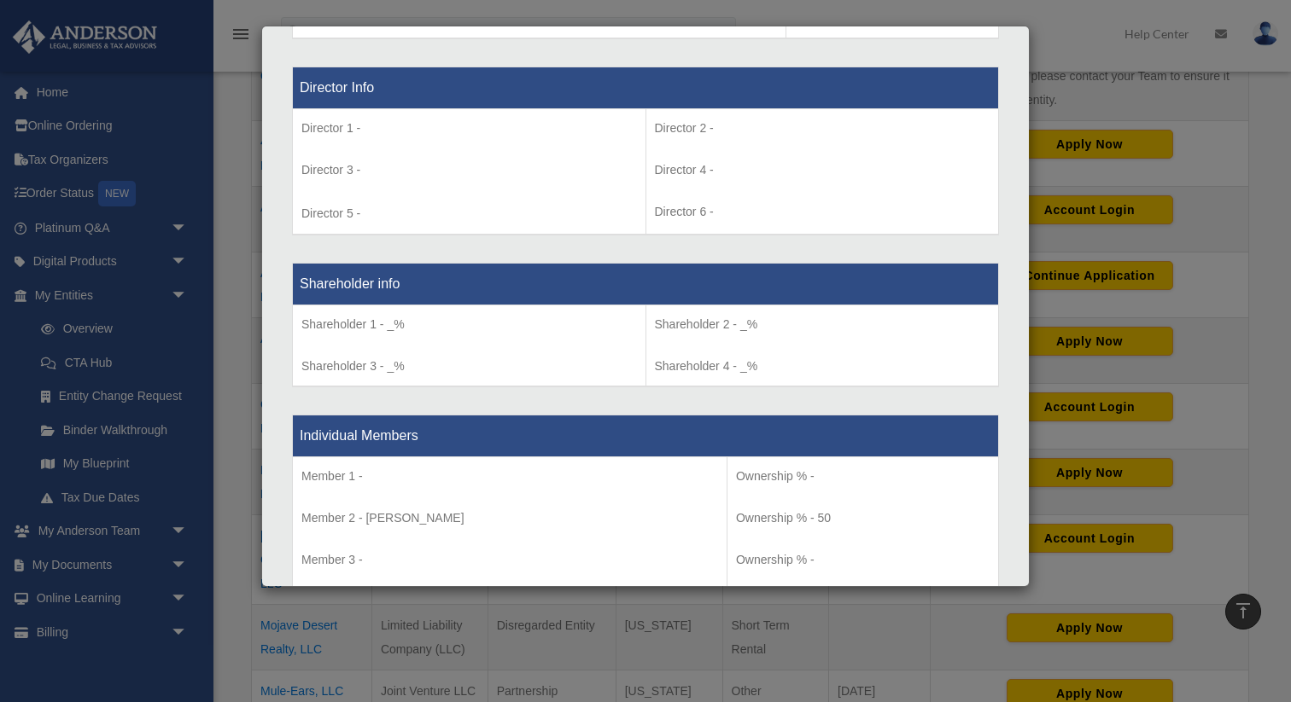
click at [1063, 221] on div "Details × Articles Sent Organizational Date" at bounding box center [645, 351] width 1291 height 702
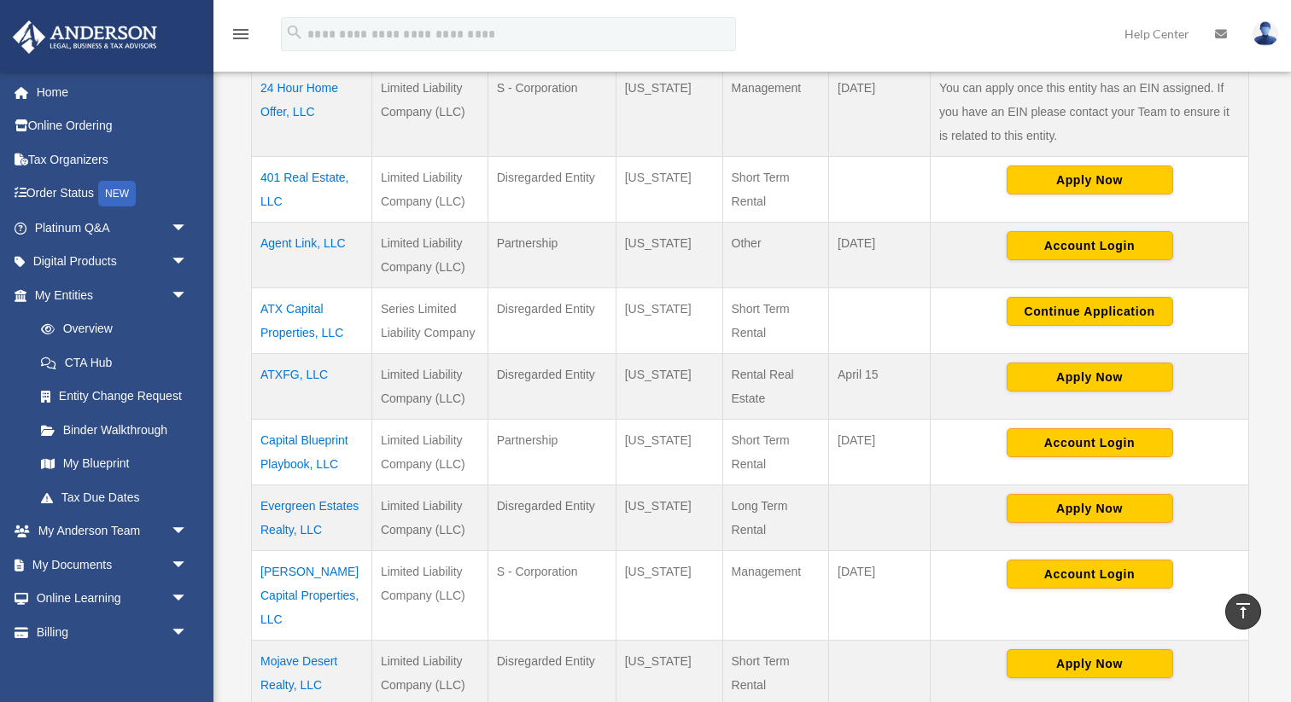
scroll to position [432, 0]
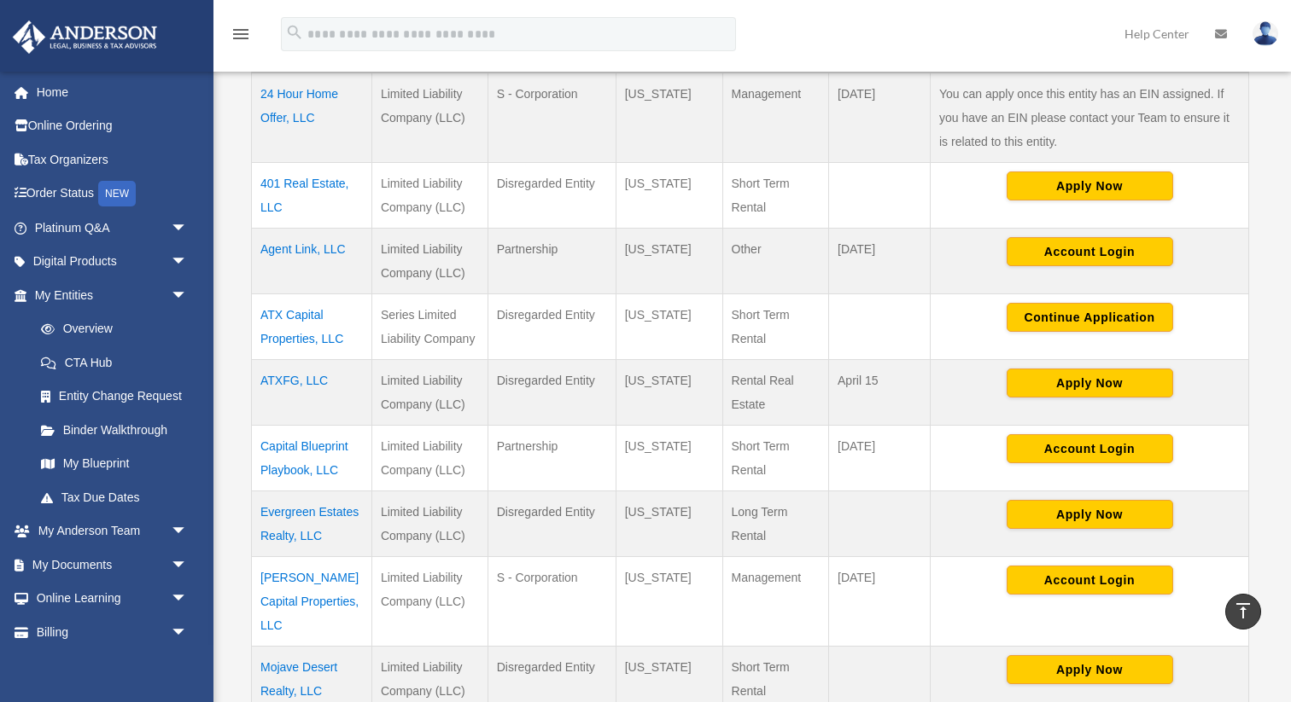
click at [318, 184] on td "401 Real Estate, LLC" at bounding box center [312, 196] width 120 height 66
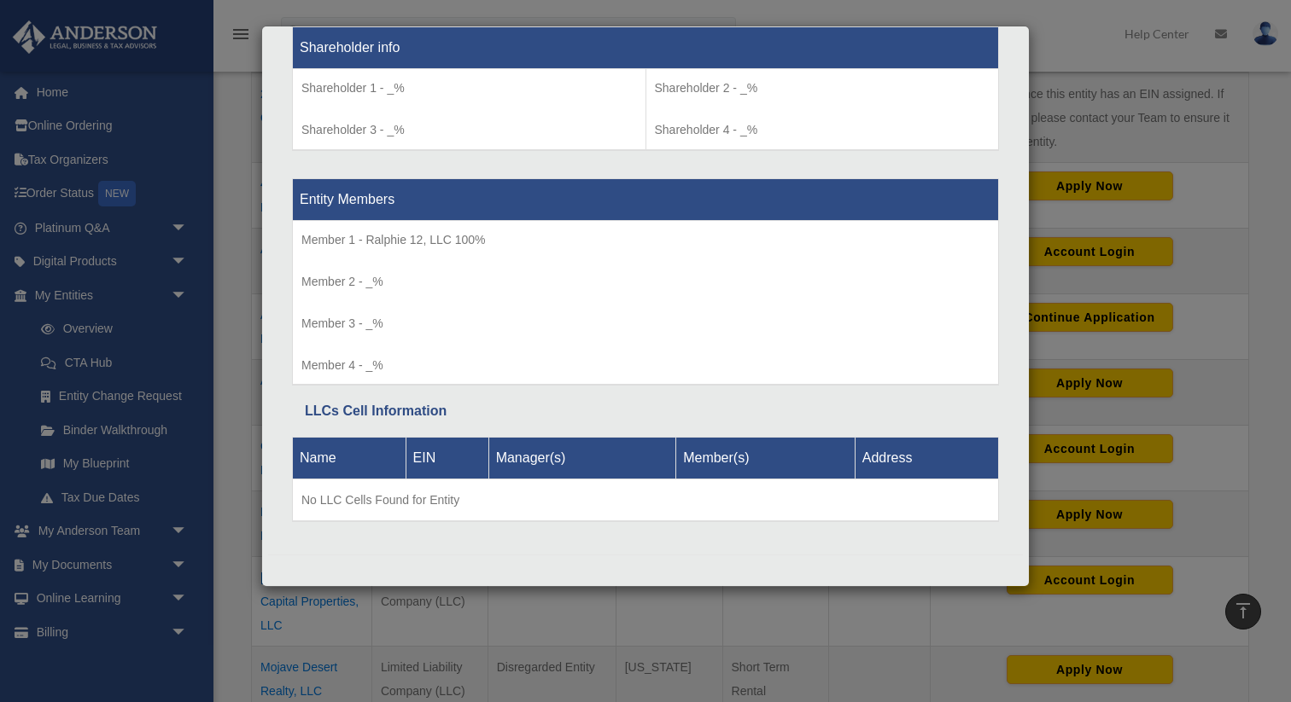
scroll to position [1402, 0]
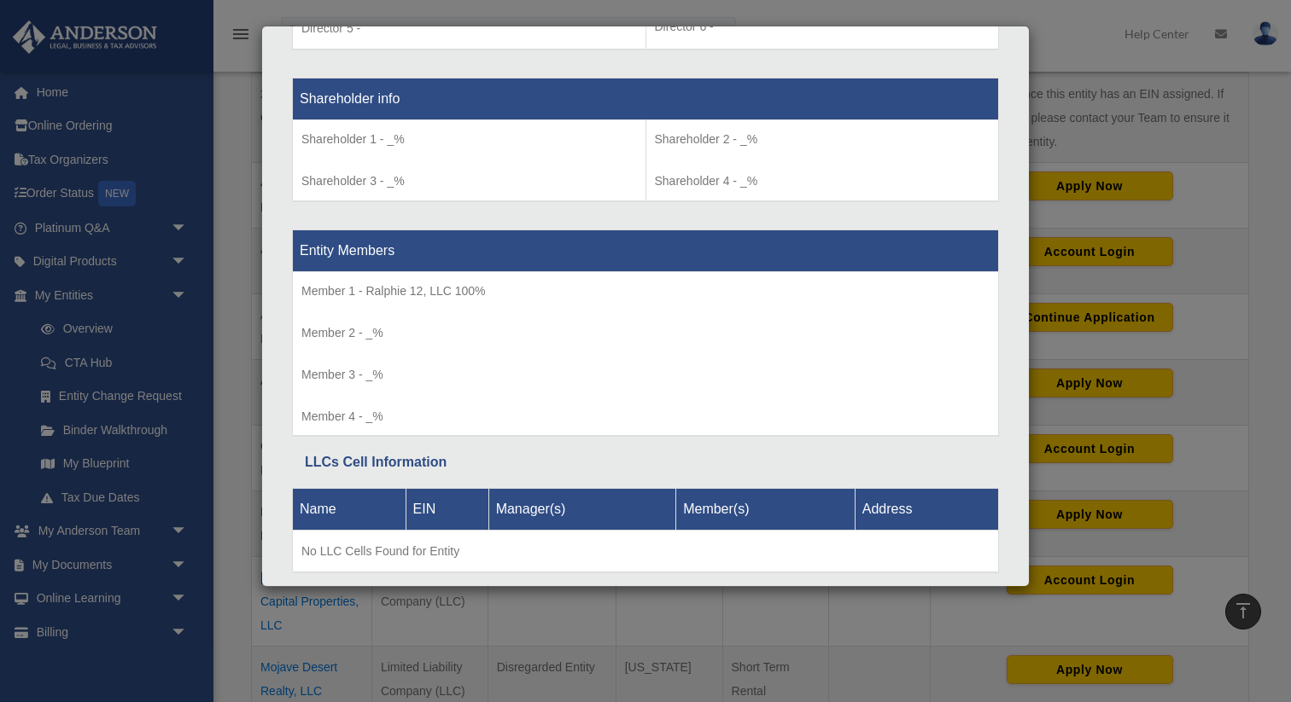
click at [1031, 213] on div "Details × Articles Sent Organizational Date" at bounding box center [645, 351] width 1291 height 702
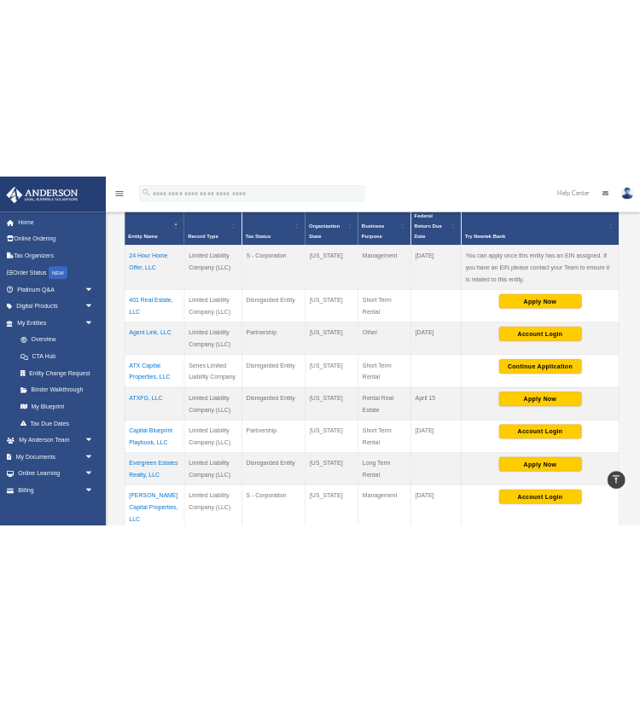
scroll to position [351, 0]
